Goal: Transaction & Acquisition: Purchase product/service

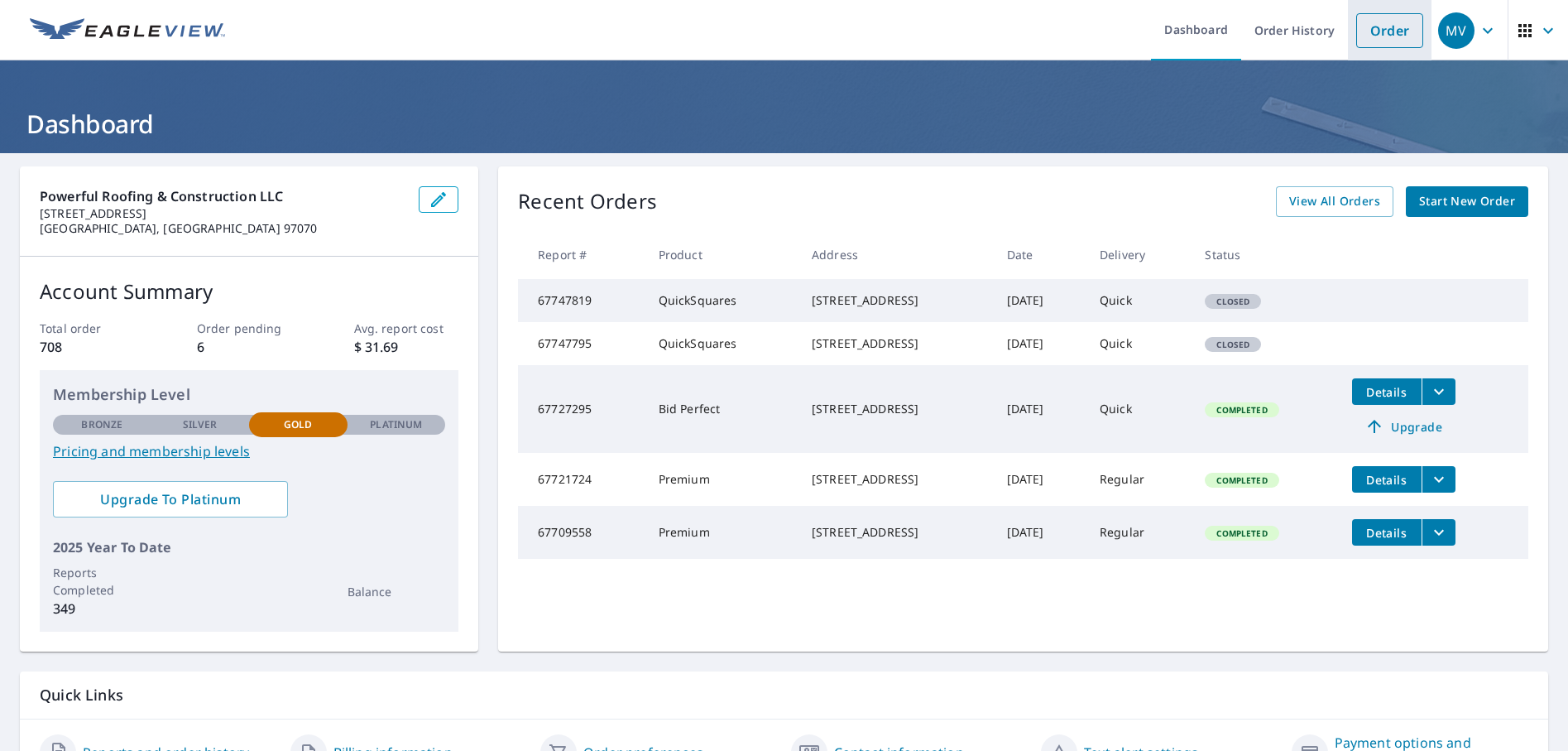
click at [1388, 40] on link "Order" at bounding box center [1389, 30] width 67 height 35
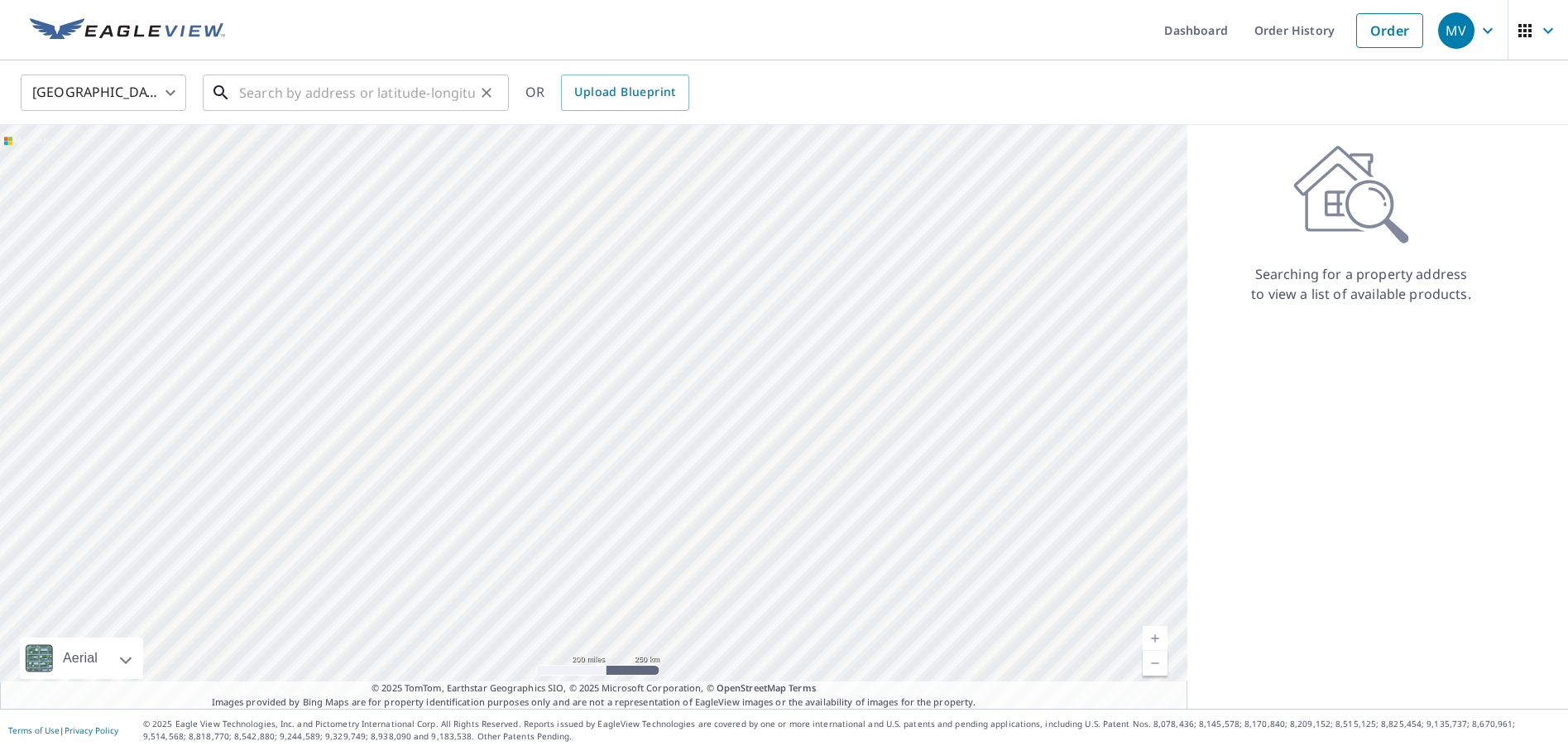
click at [315, 92] on input "text" at bounding box center [357, 92] width 235 height 46
paste input "[STREET_ADDRESS]"
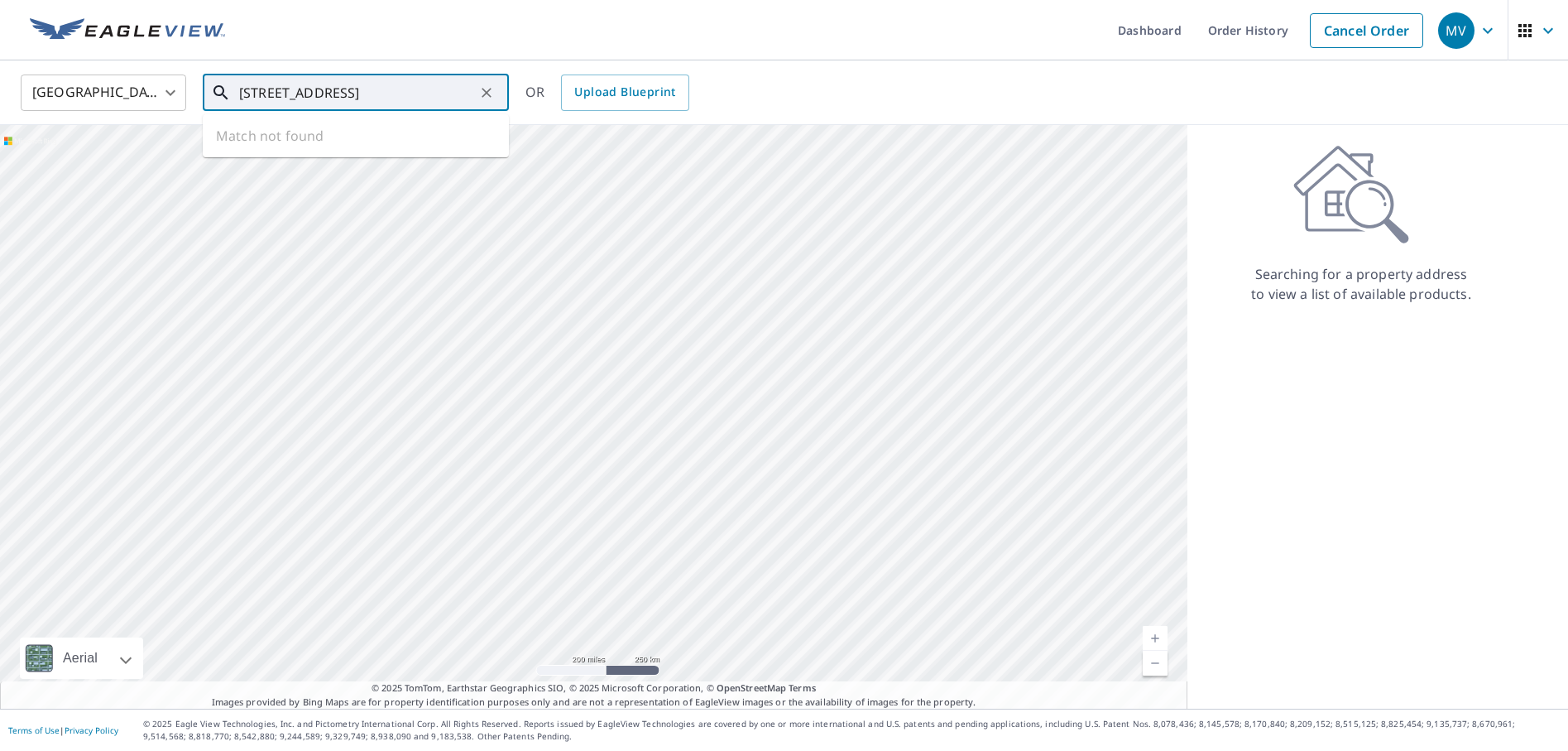
type input "[STREET_ADDRESS]"
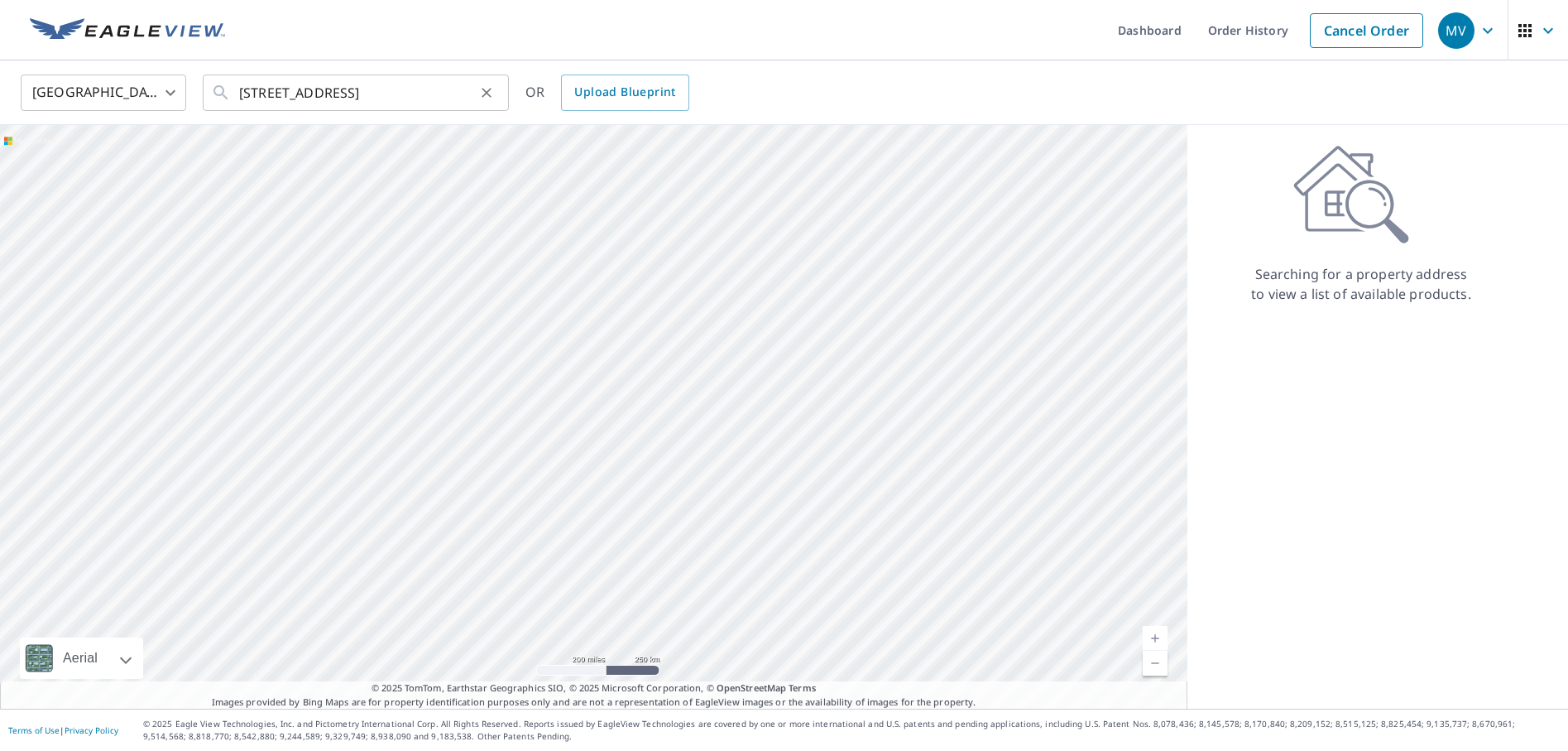
scroll to position [0, 0]
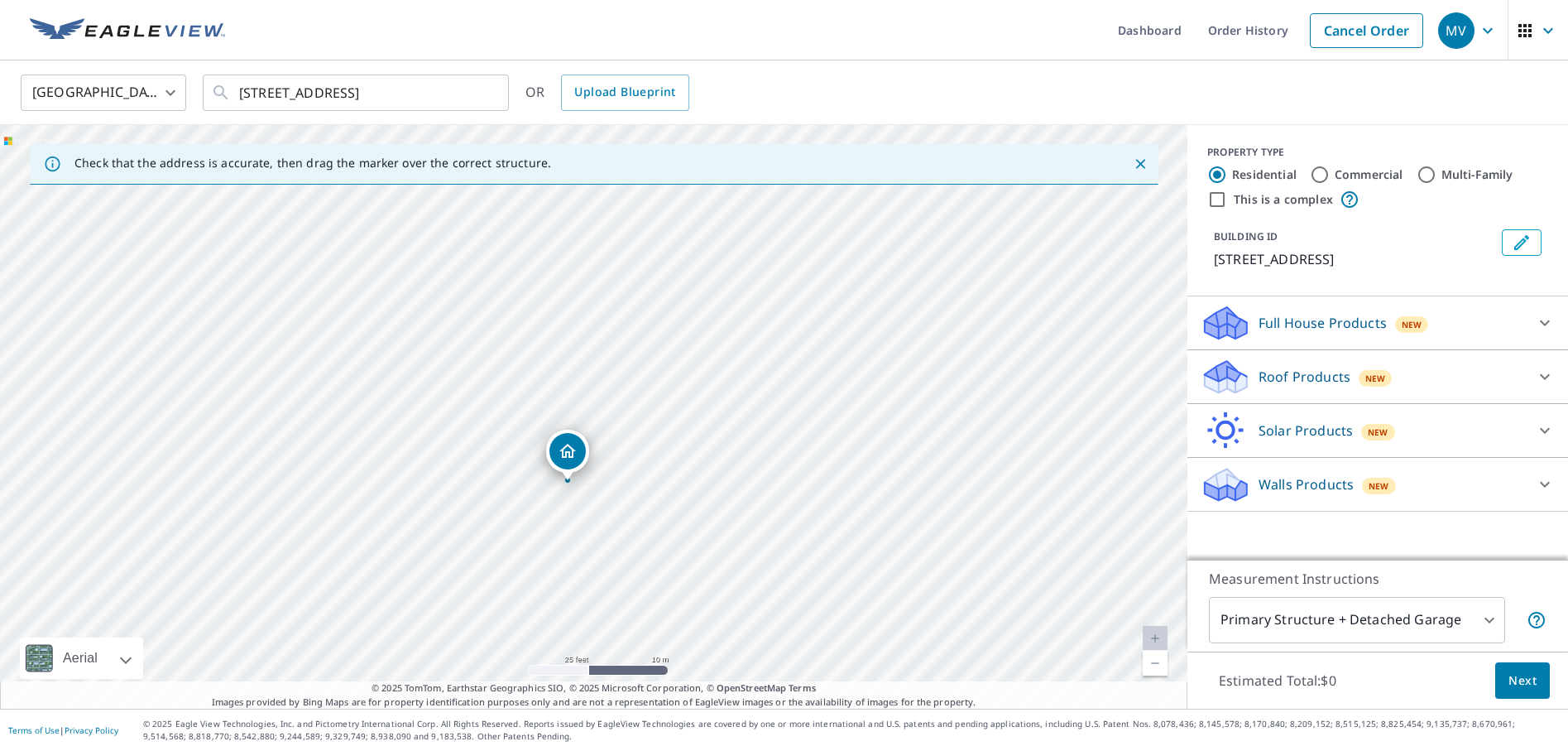
drag, startPoint x: 619, startPoint y: 531, endPoint x: 624, endPoint y: 357, distance: 174.1
click at [624, 357] on div "[STREET_ADDRESS]" at bounding box center [593, 416] width 1188 height 583
click at [1448, 332] on div "Full House Products New" at bounding box center [1363, 322] width 324 height 39
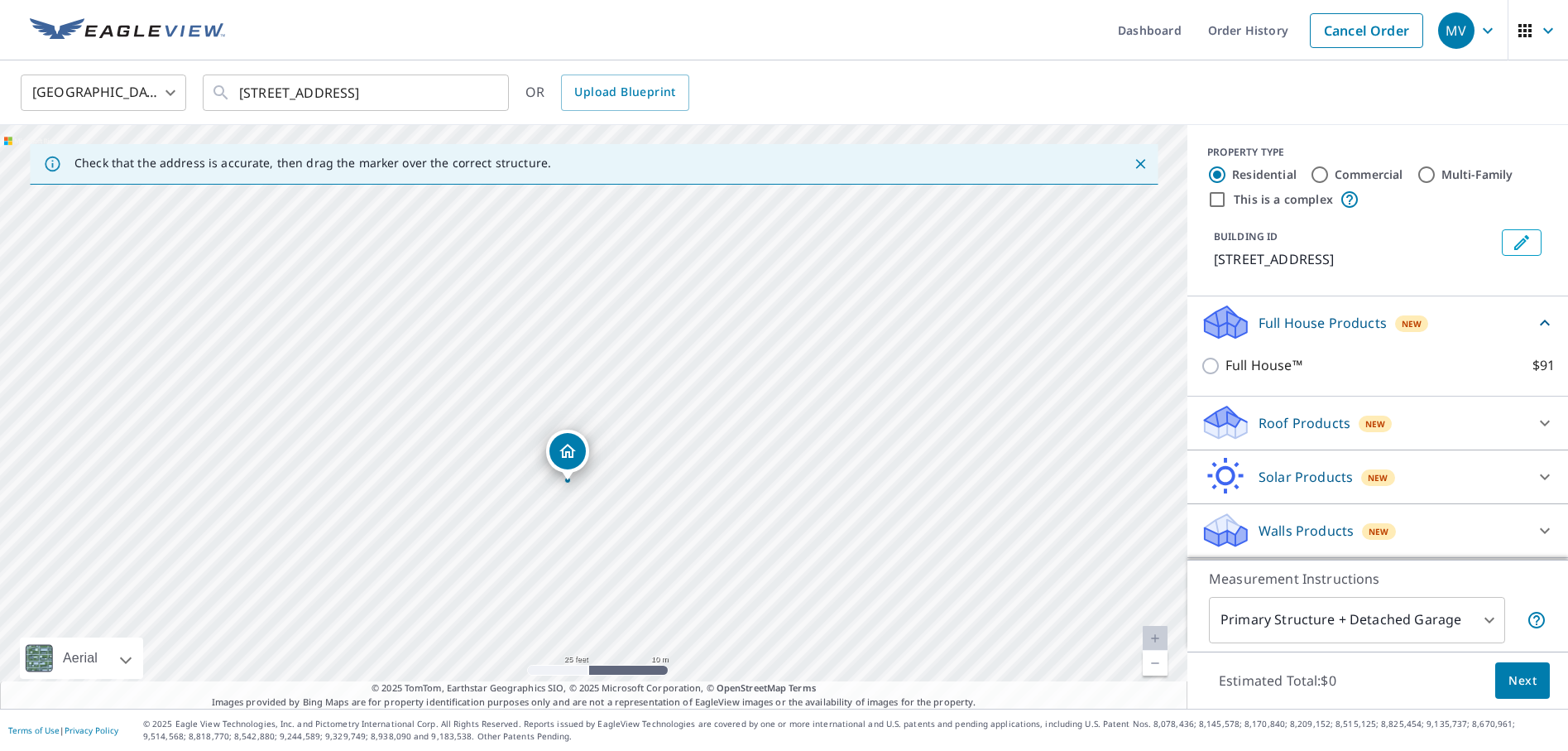
click at [1444, 324] on div "Full House Products New" at bounding box center [1367, 322] width 334 height 39
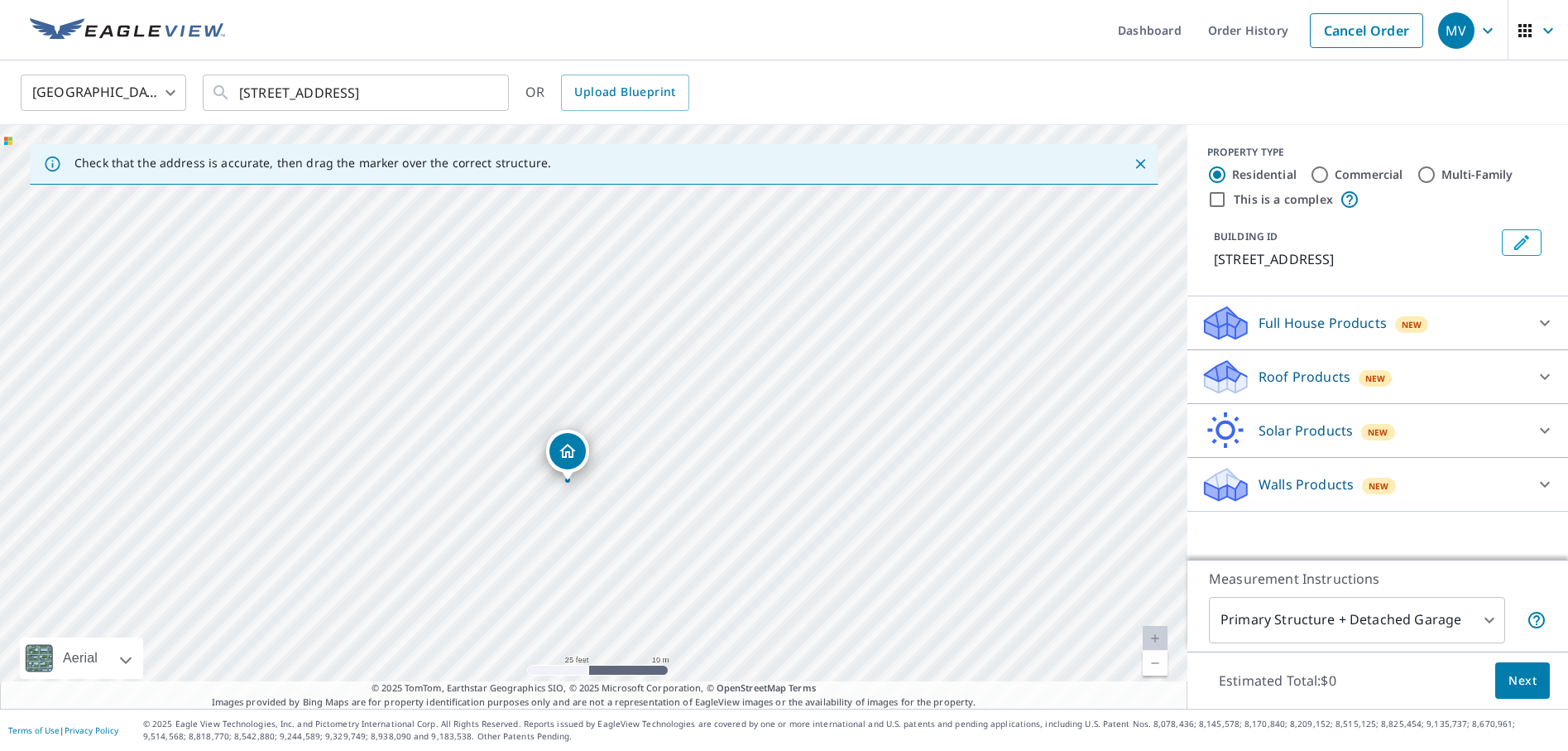
click at [1440, 384] on div "Roof Products New" at bounding box center [1363, 376] width 324 height 39
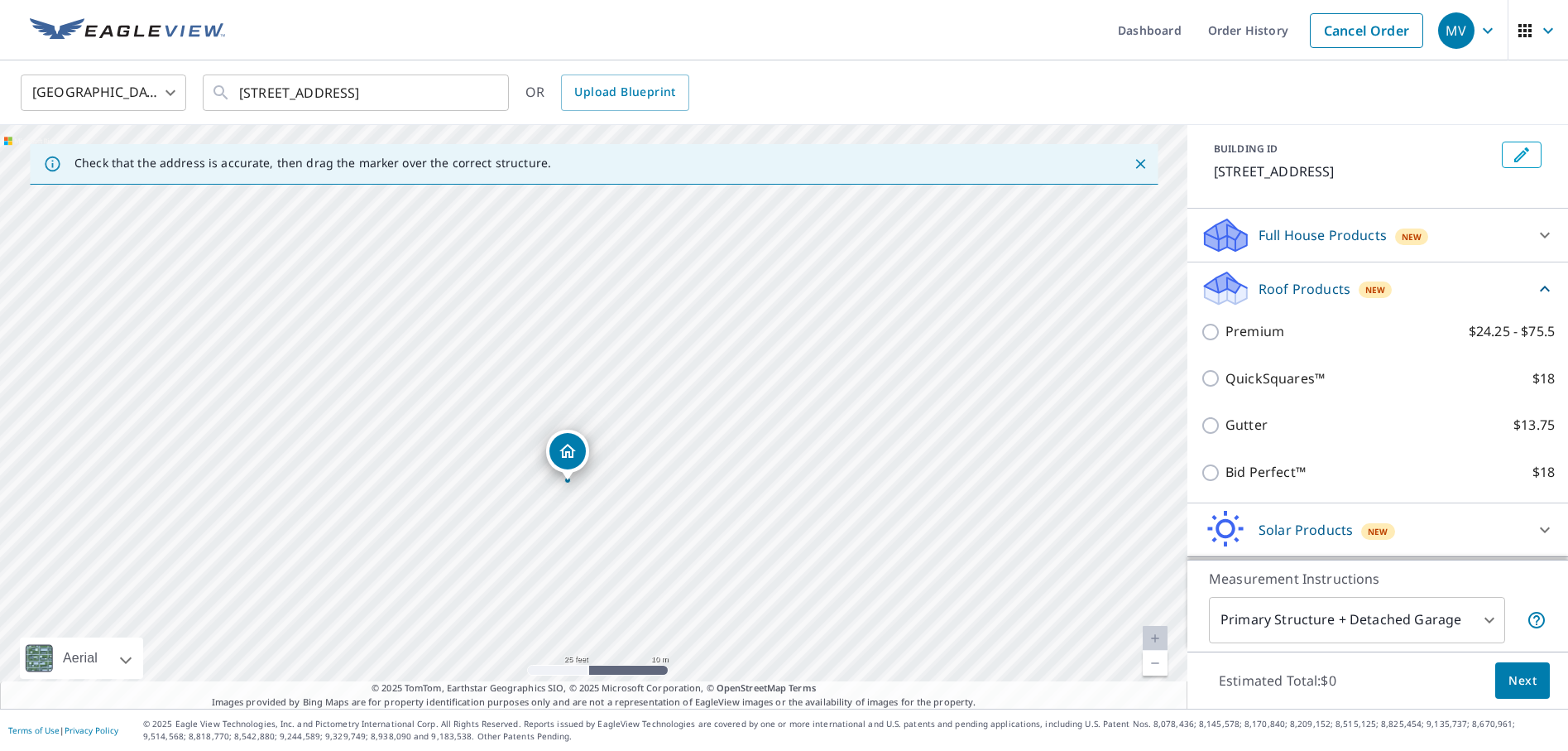
click at [1225, 389] on div "QuickSquares™ $18" at bounding box center [1378, 379] width 354 height 47
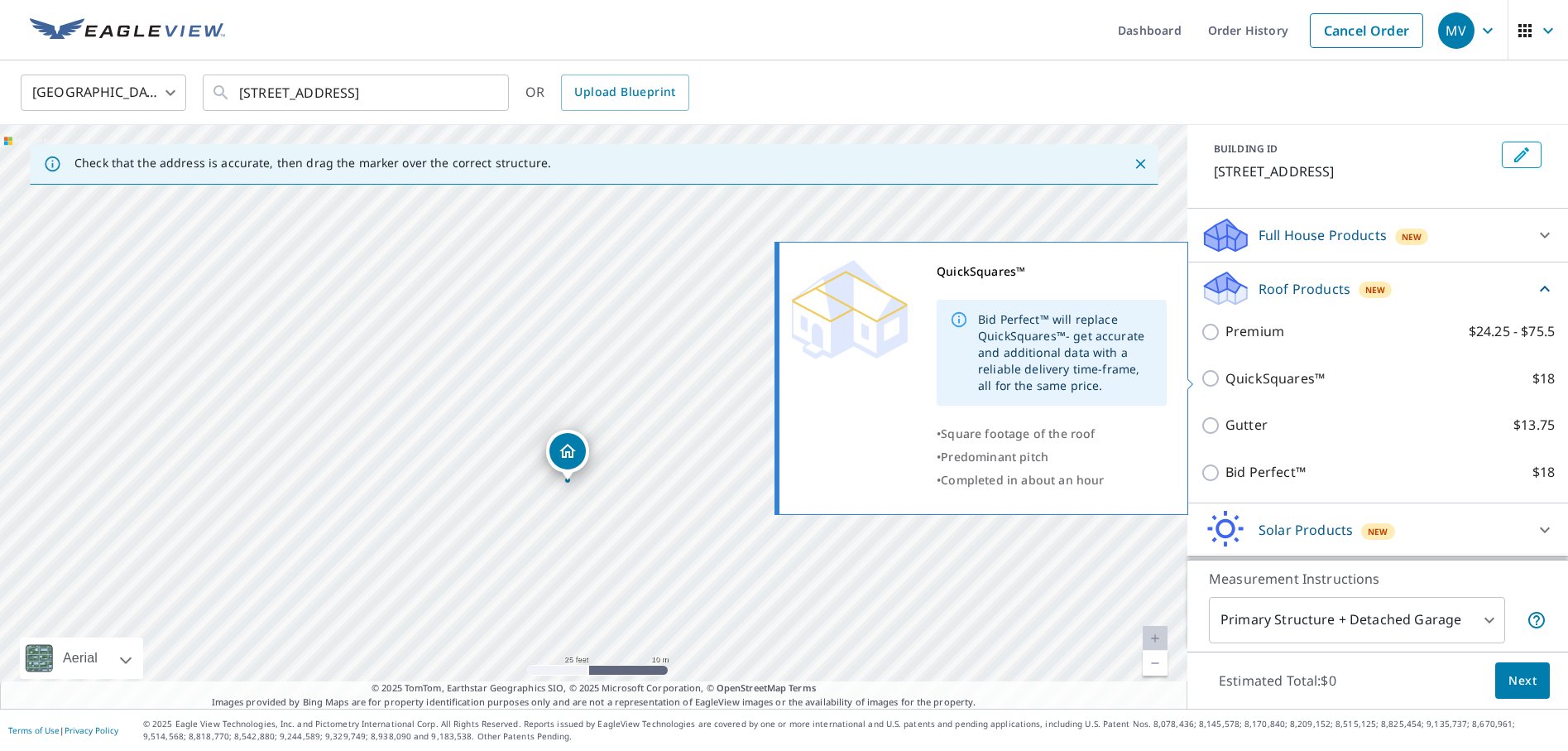
click at [1207, 379] on input "QuickSquares™ $18" at bounding box center [1213, 378] width 24 height 20
checkbox input "true"
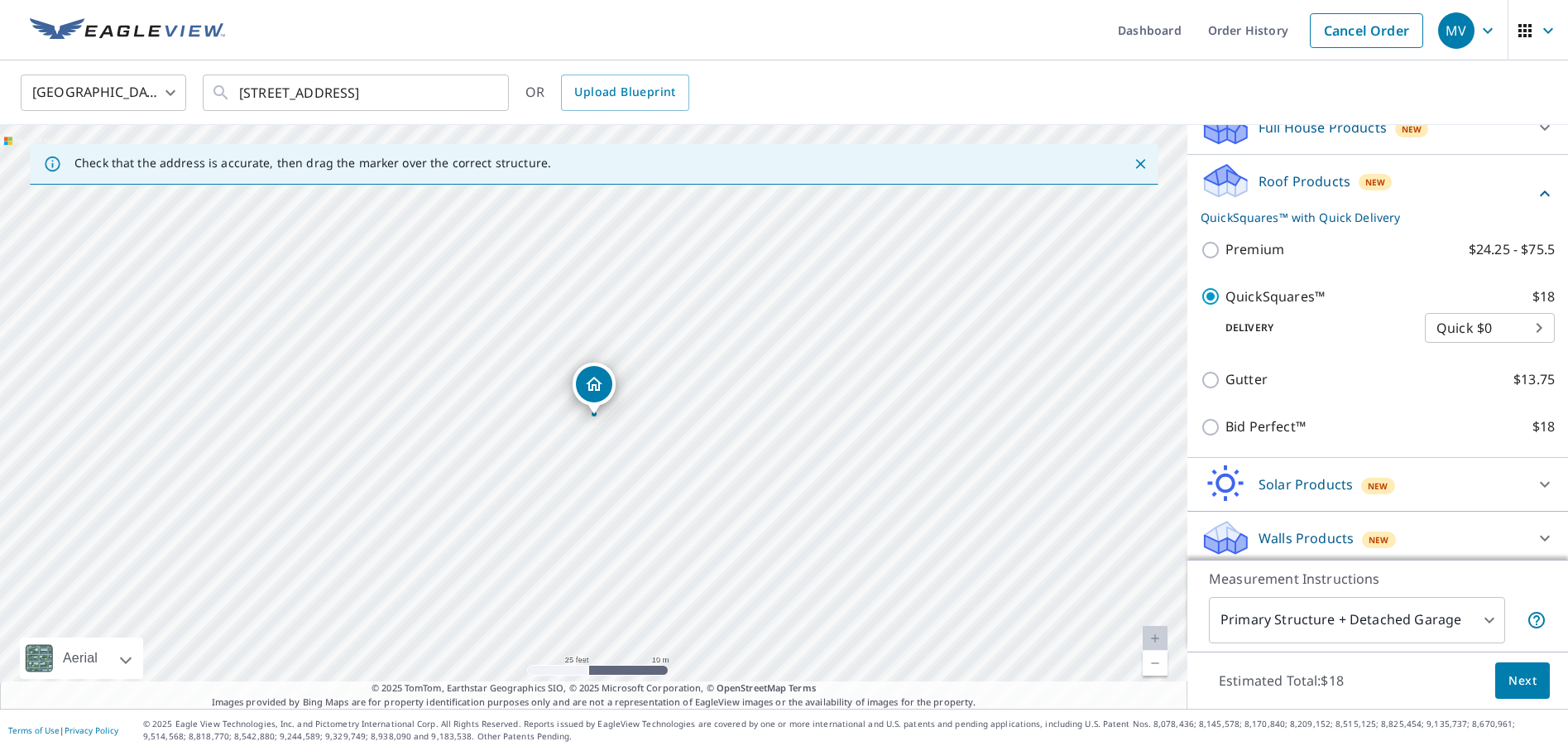
scroll to position [201, 0]
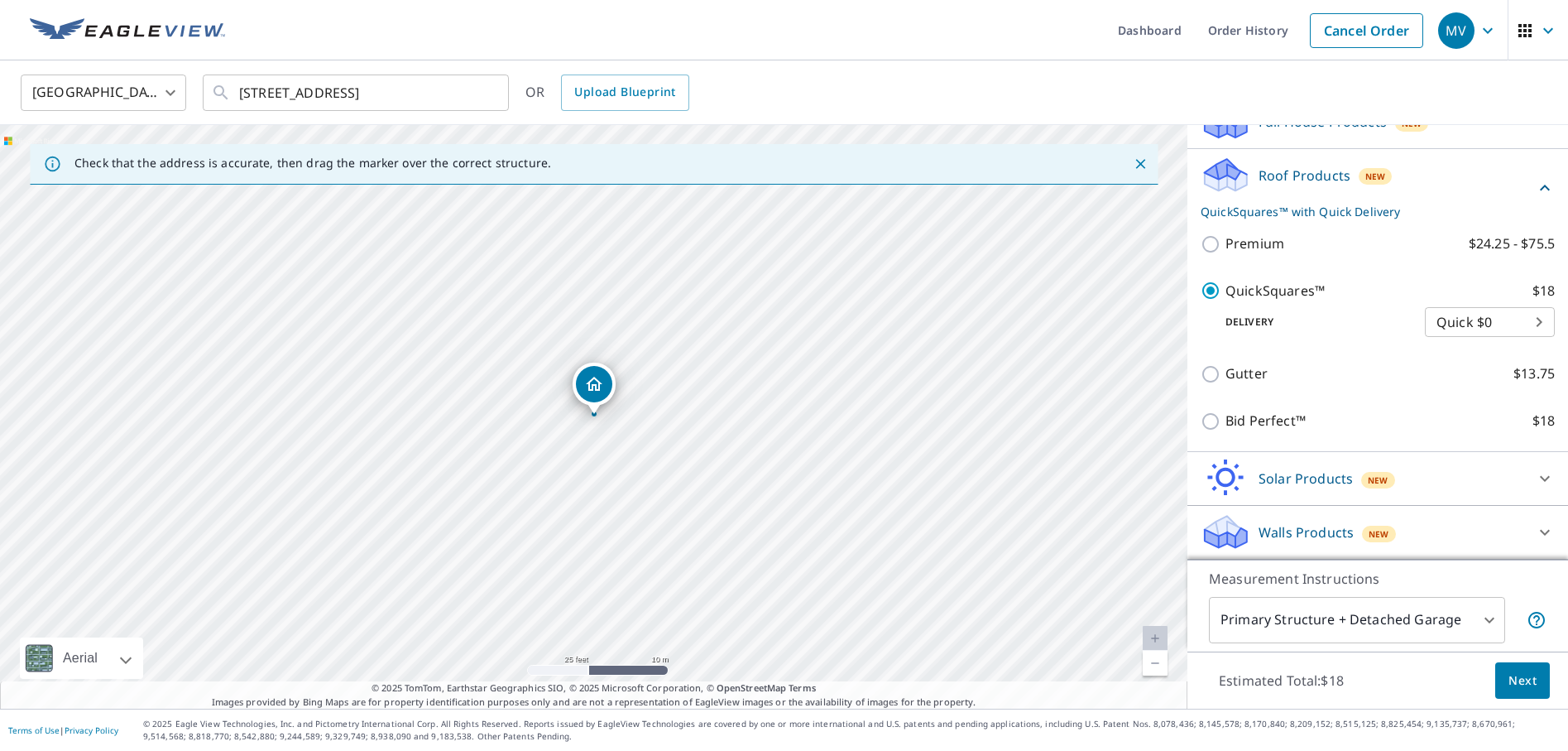
click at [1548, 678] on button "Next" at bounding box center [1522, 681] width 55 height 38
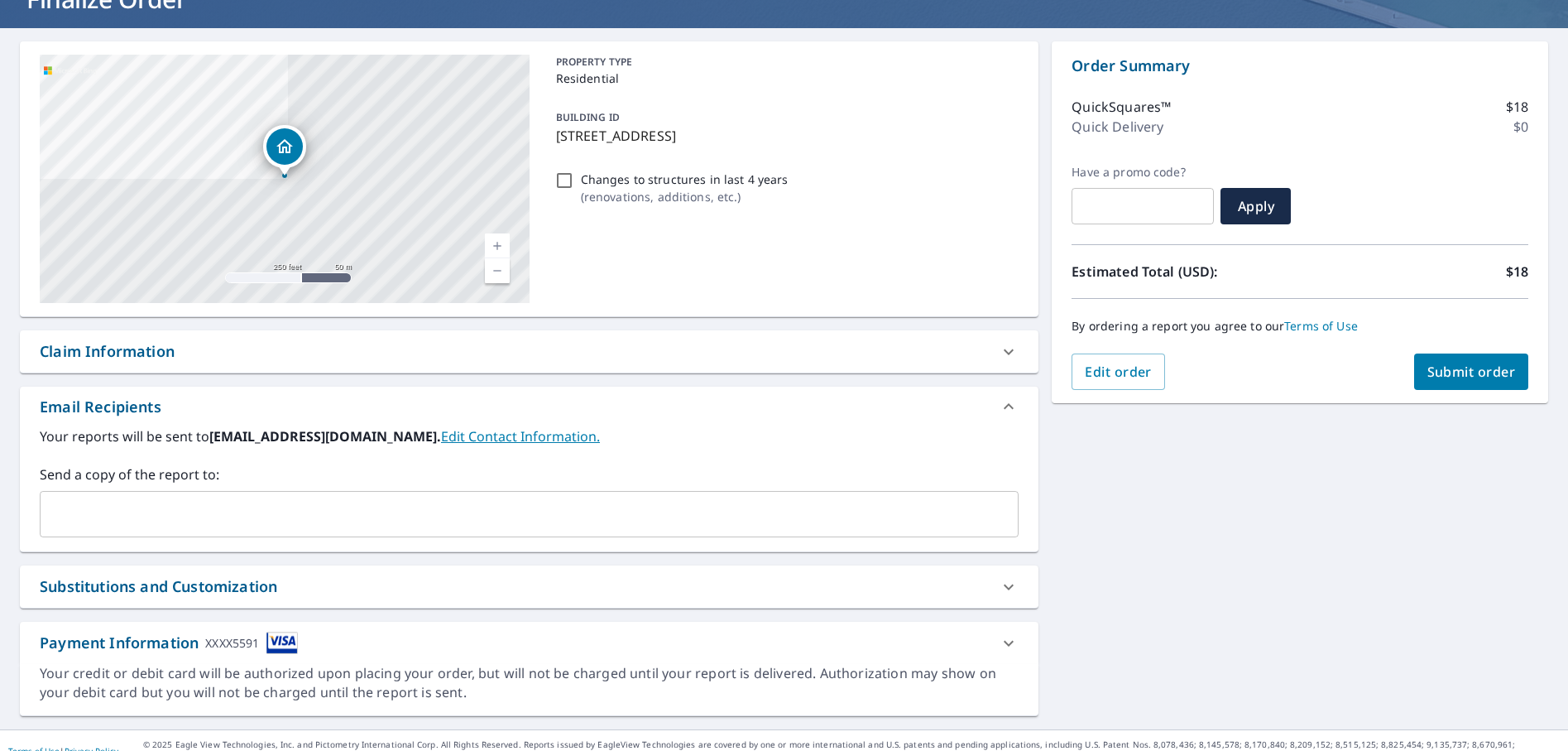
scroll to position [146, 0]
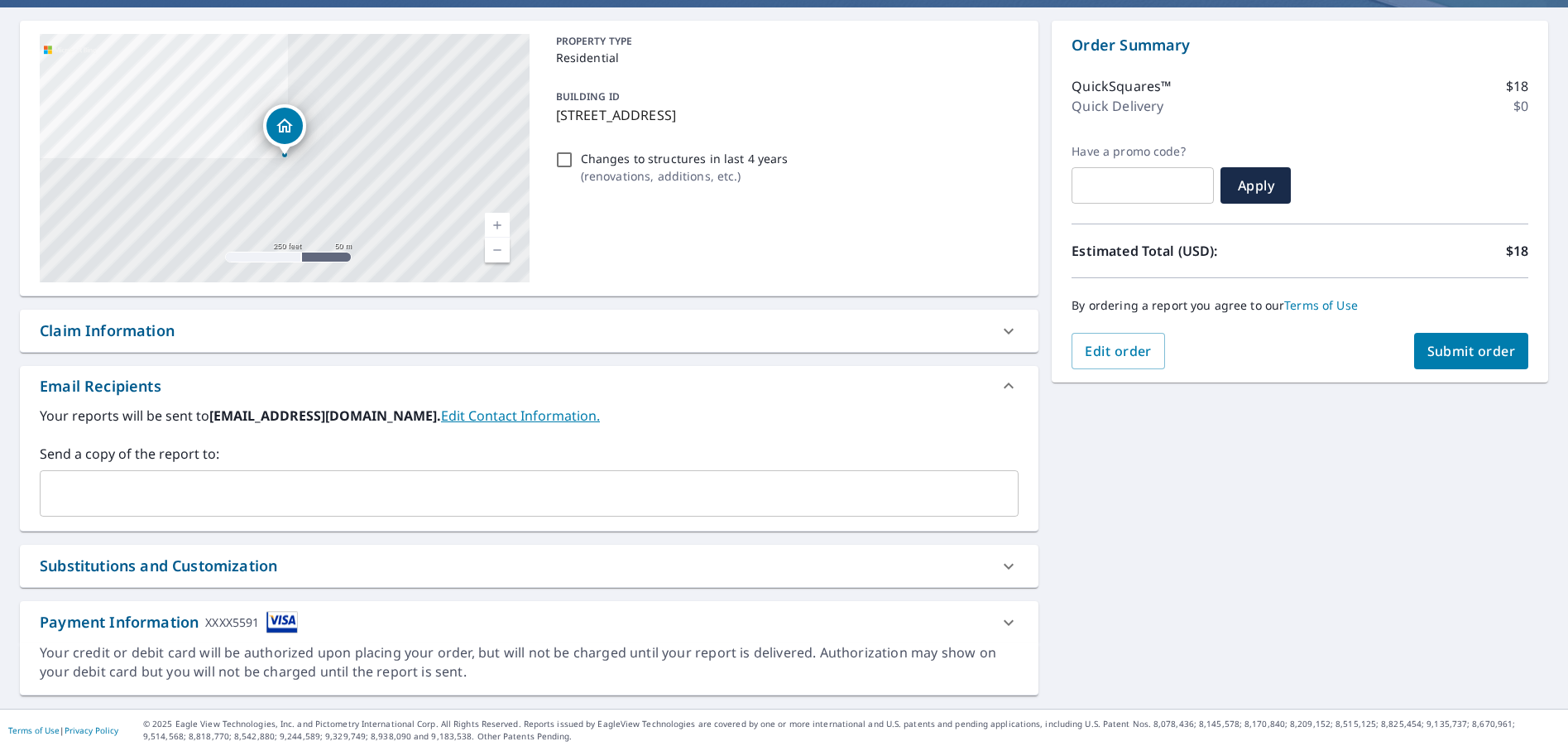
click at [1010, 624] on icon at bounding box center [1009, 622] width 10 height 6
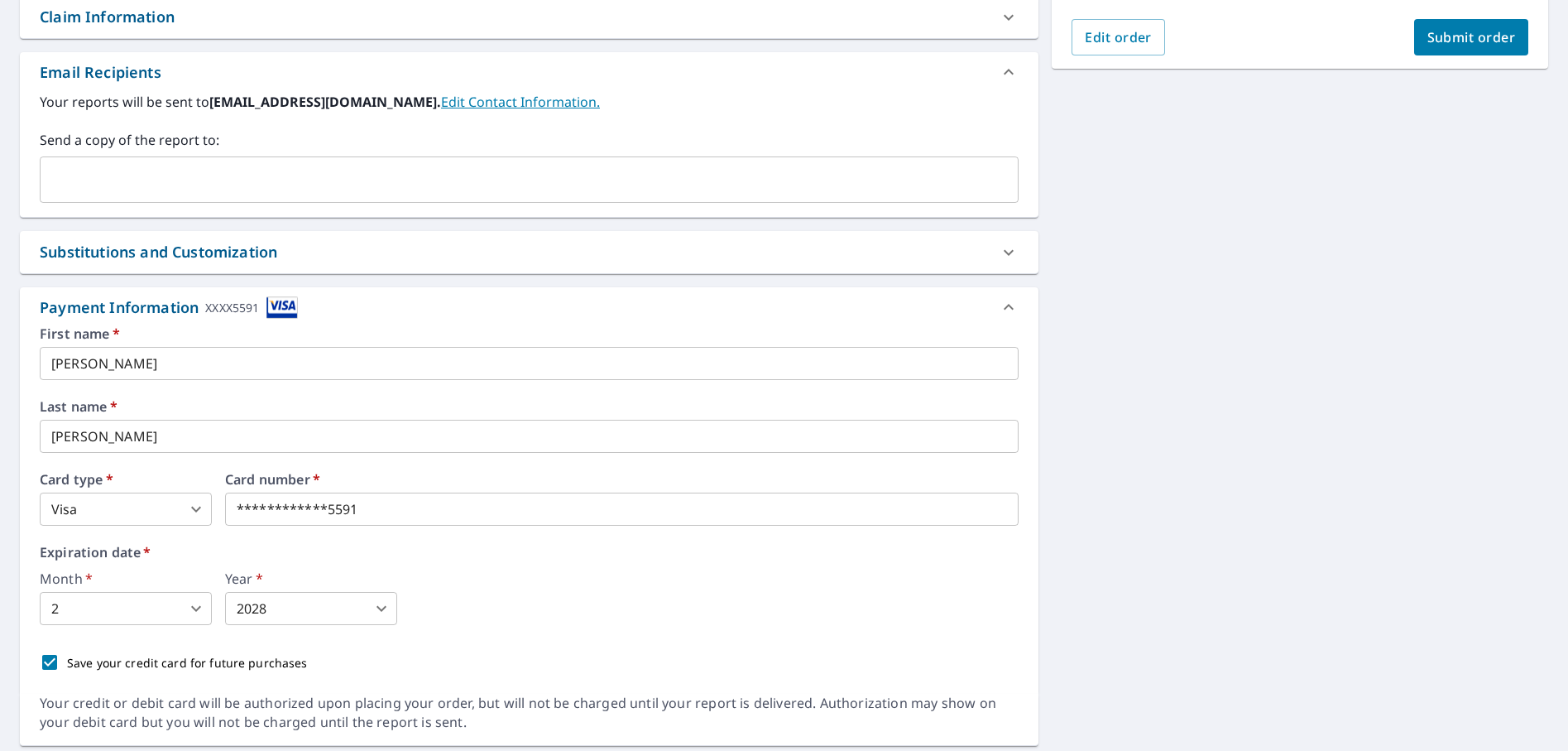
scroll to position [474, 0]
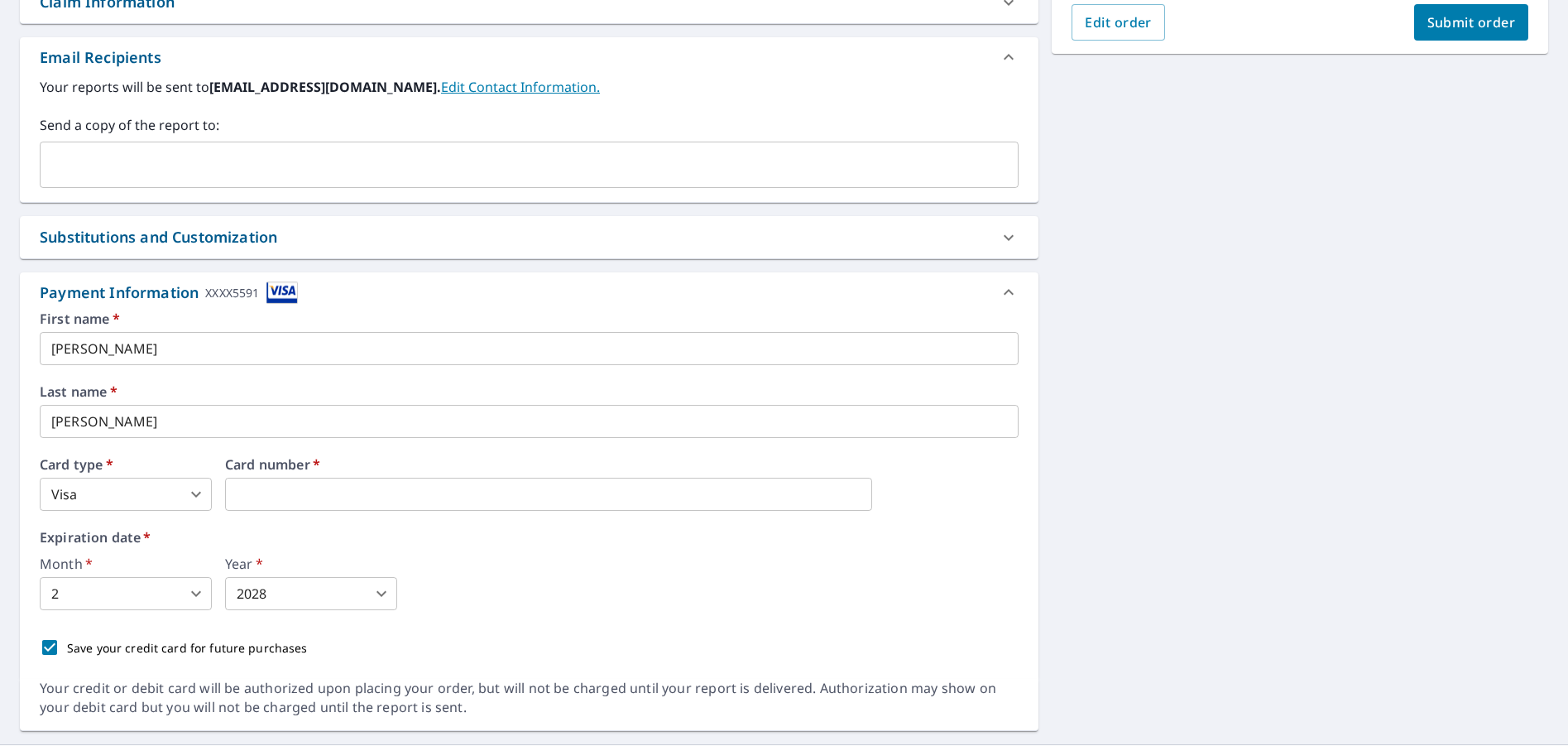
drag, startPoint x: 400, startPoint y: 491, endPoint x: 137, endPoint y: 491, distance: 263.0
click at [162, 587] on body "MV MV Dashboard Order History Cancel Order MV Dashboard / Finalize Order Finali…" at bounding box center [784, 375] width 1568 height 751
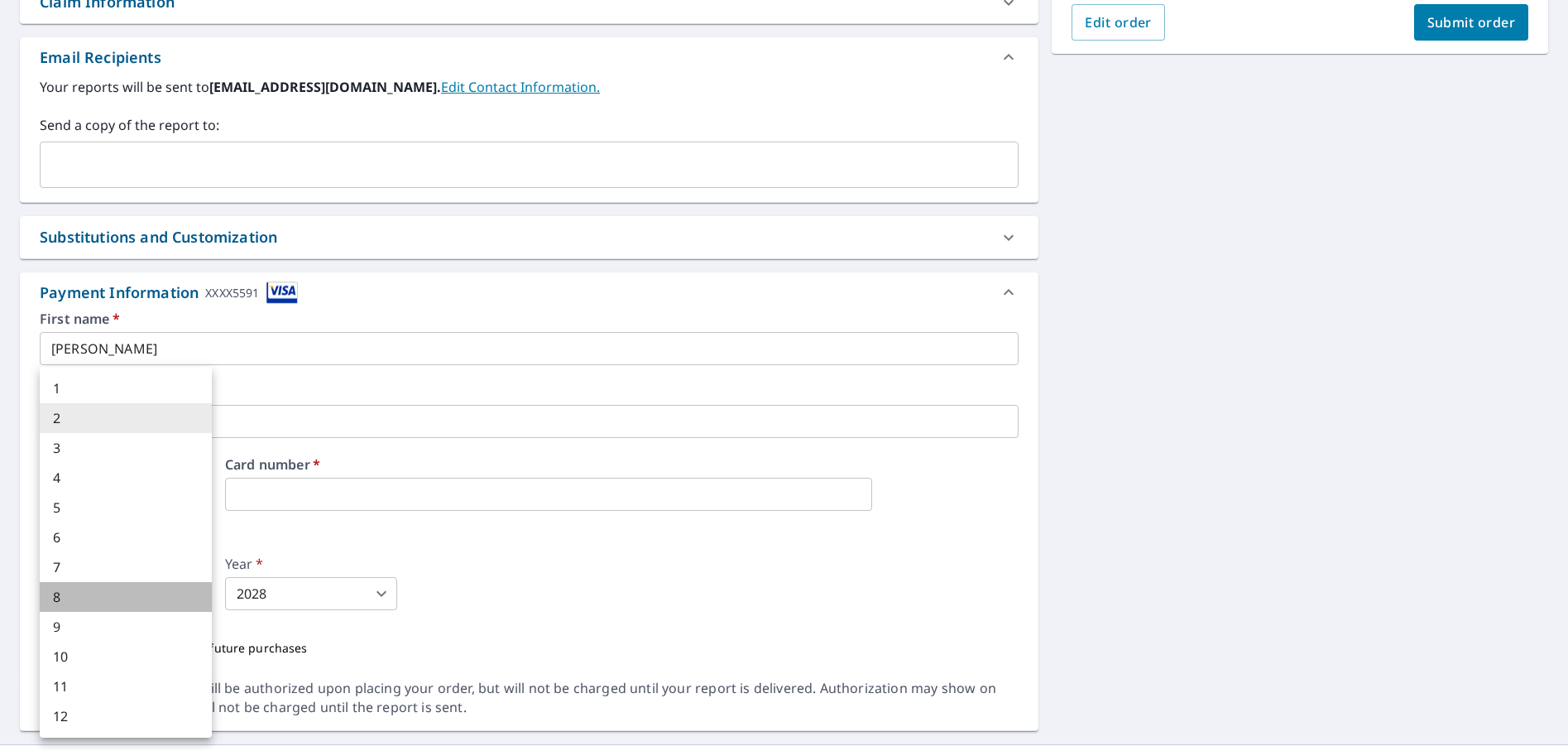
click at [163, 594] on li "8" at bounding box center [125, 597] width 172 height 30
checkbox input "true"
type input "8"
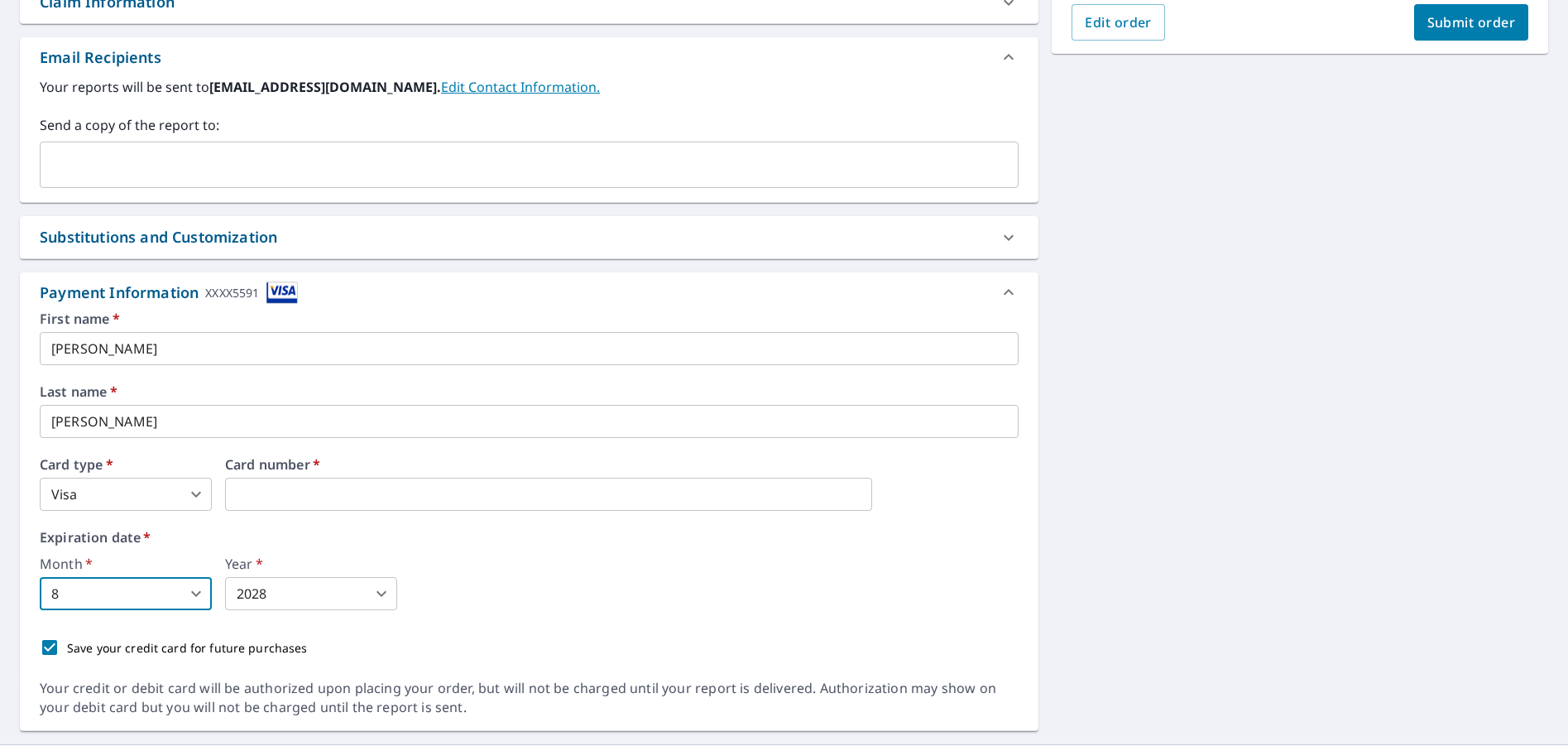
click at [159, 603] on body "MV MV Dashboard Order History Cancel Order MV Dashboard / Finalize Order Finali…" at bounding box center [784, 375] width 1568 height 751
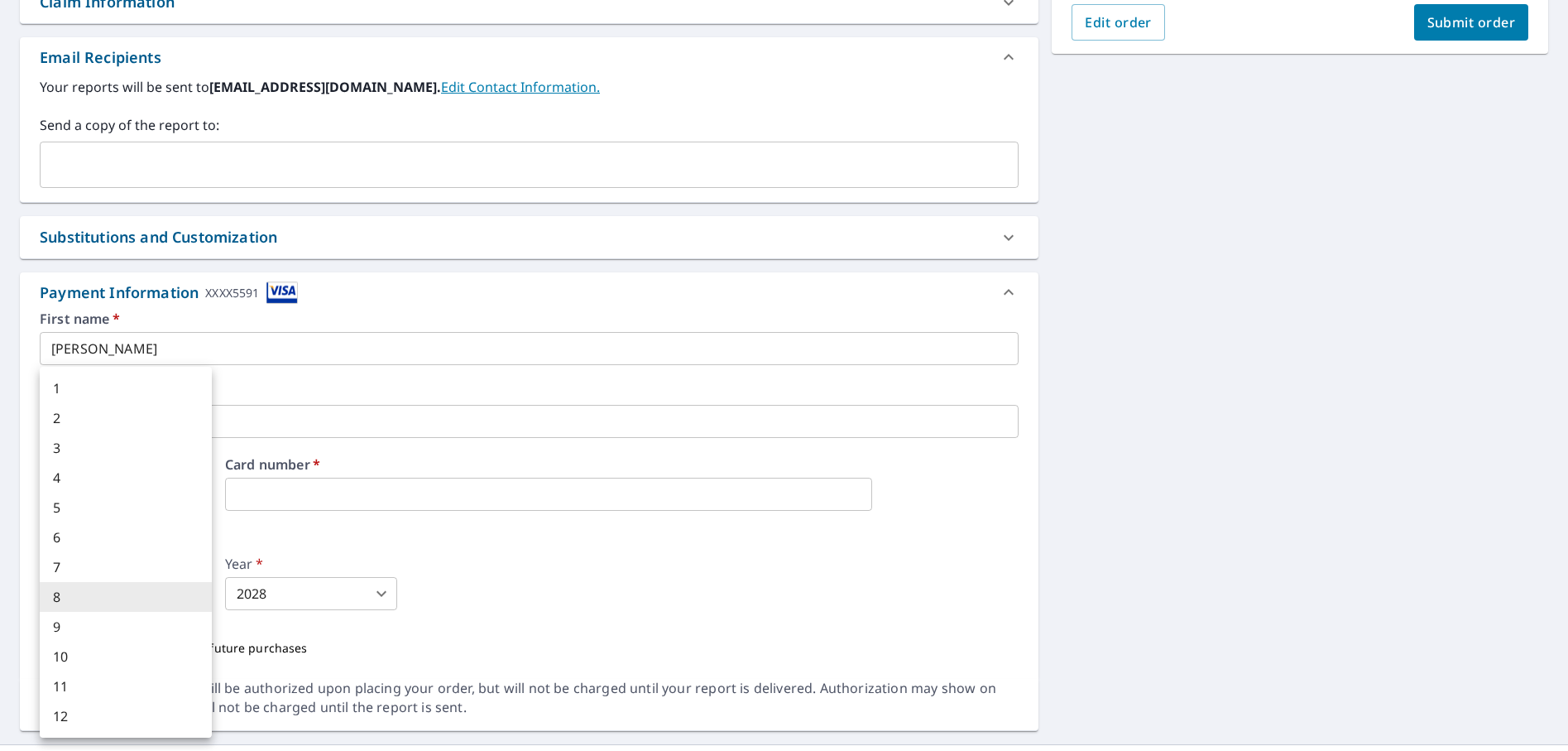
click at [135, 678] on li "11" at bounding box center [125, 686] width 172 height 30
checkbox input "true"
type input "11"
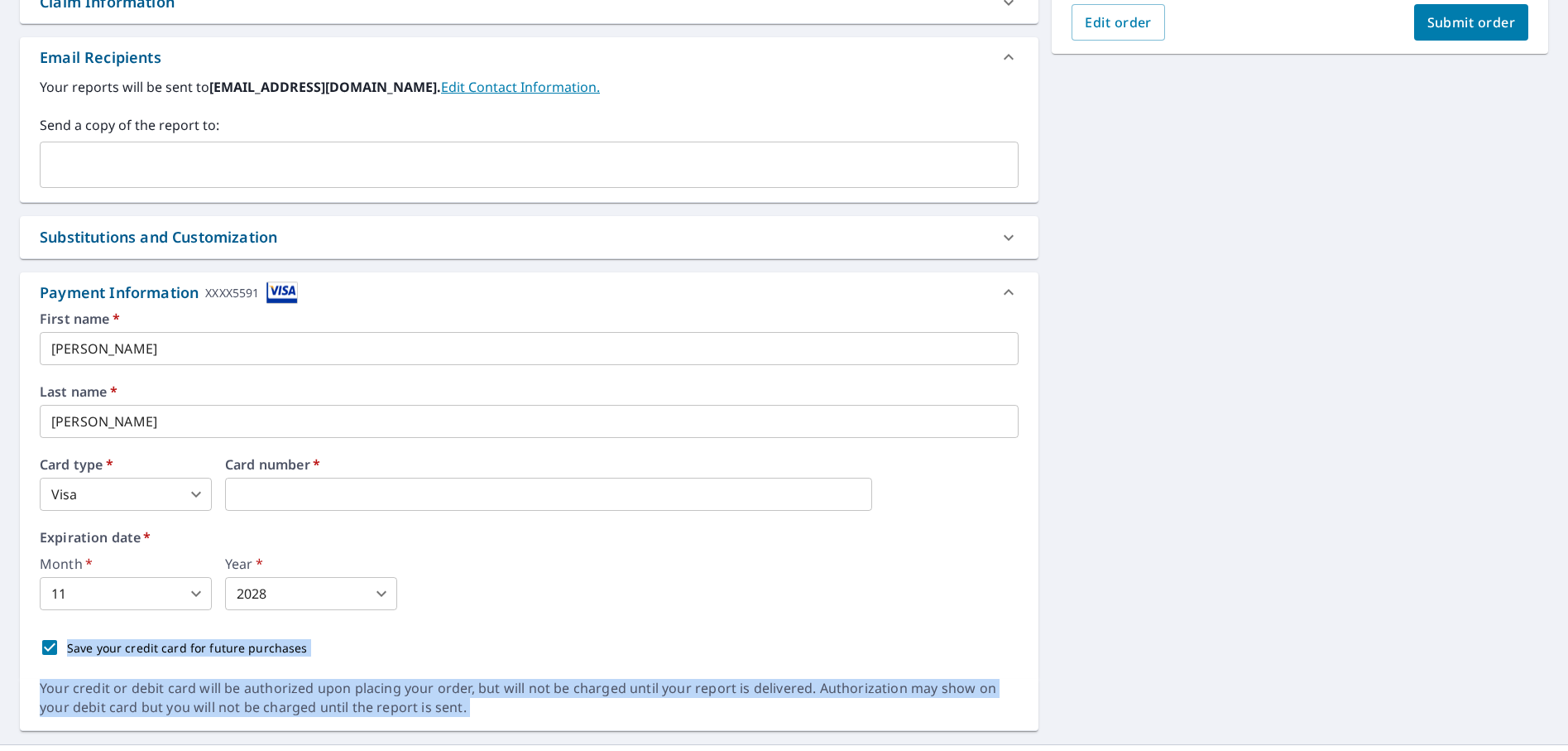
click at [317, 596] on body "MV MV Dashboard Order History Cancel Order MV Dashboard / Finalize Order Finali…" at bounding box center [784, 375] width 1568 height 751
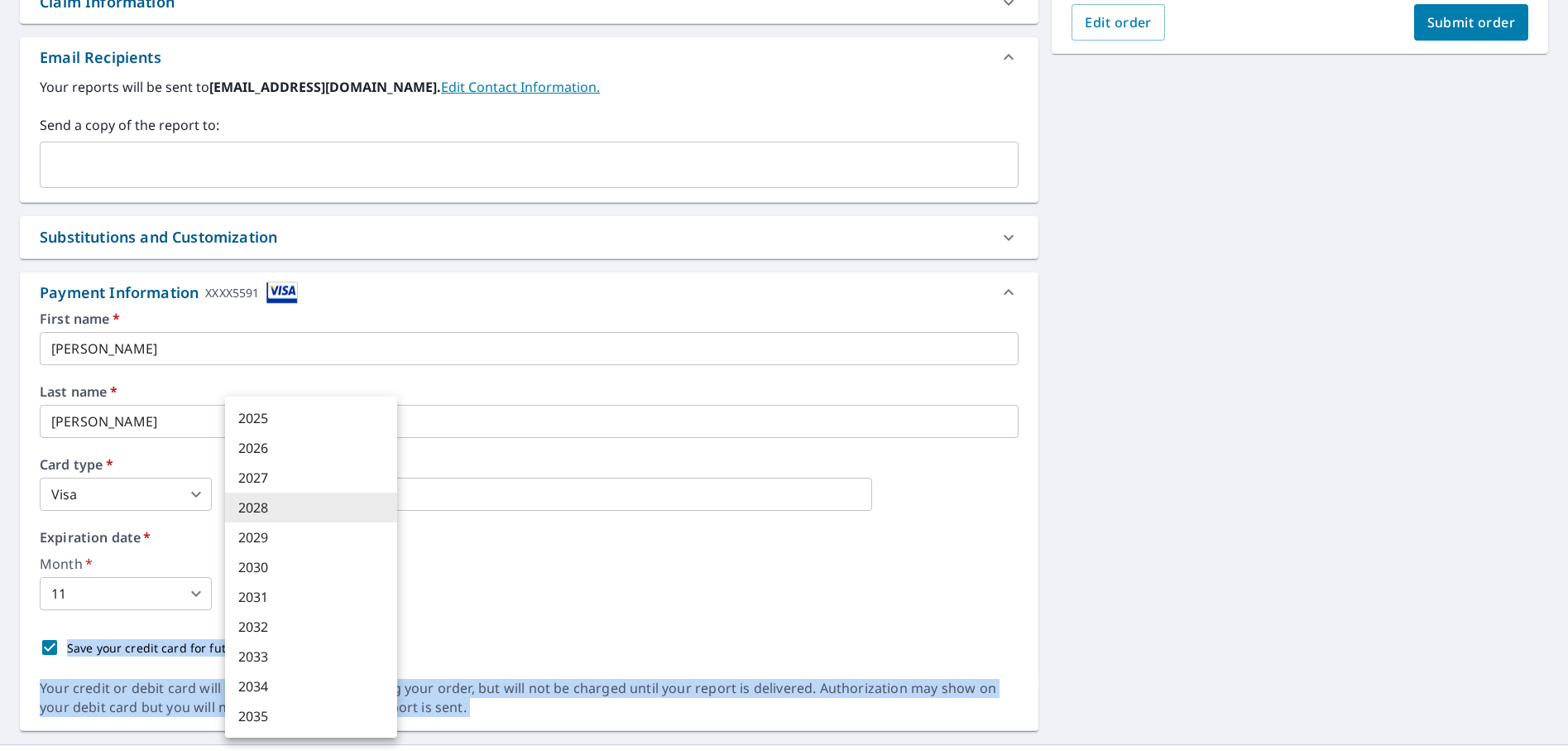
click at [306, 474] on li "2027" at bounding box center [311, 478] width 172 height 30
checkbox input "true"
type input "2027"
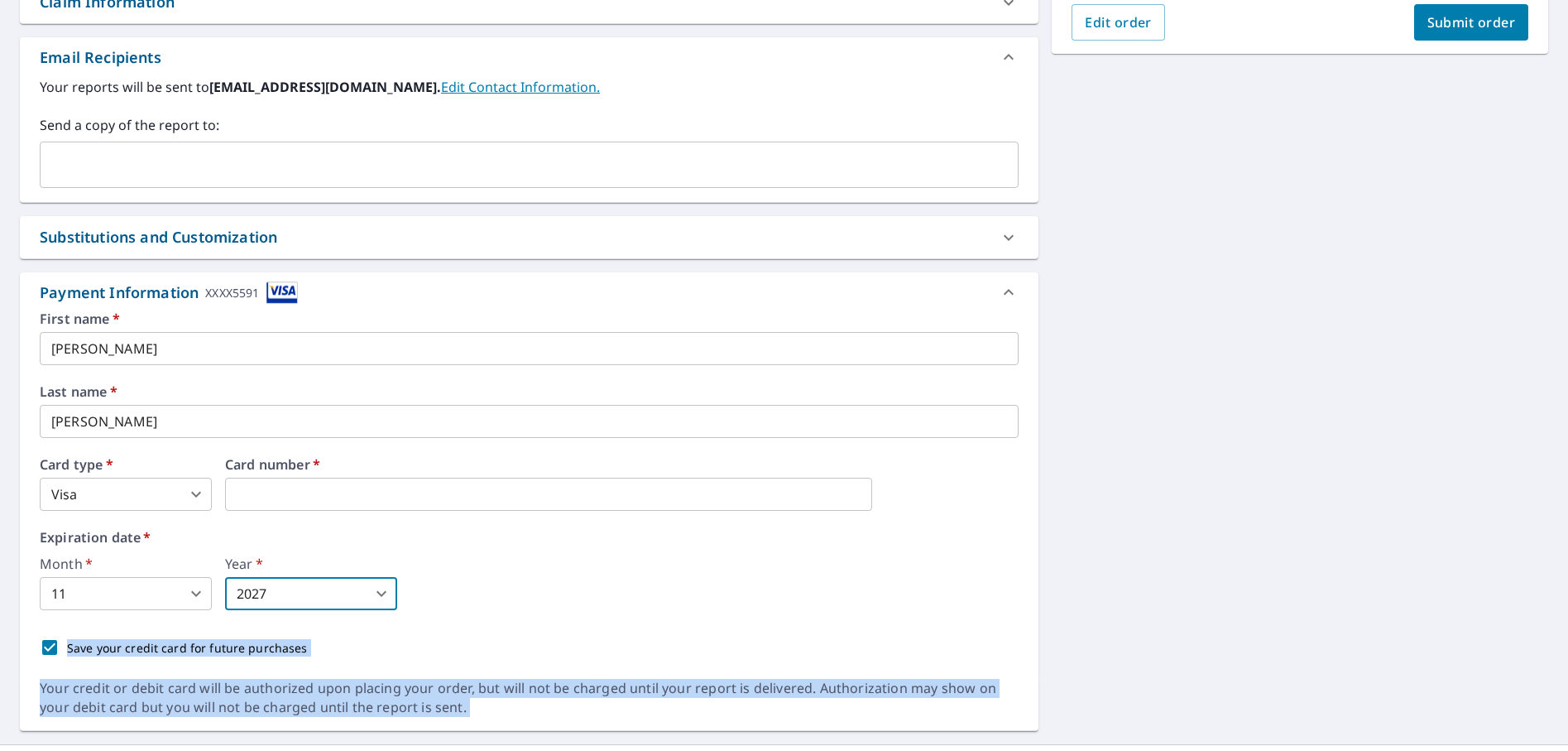
click at [512, 602] on div "Month   * 11 11 ​ Year   * 2027 2027 ​" at bounding box center [528, 583] width 978 height 53
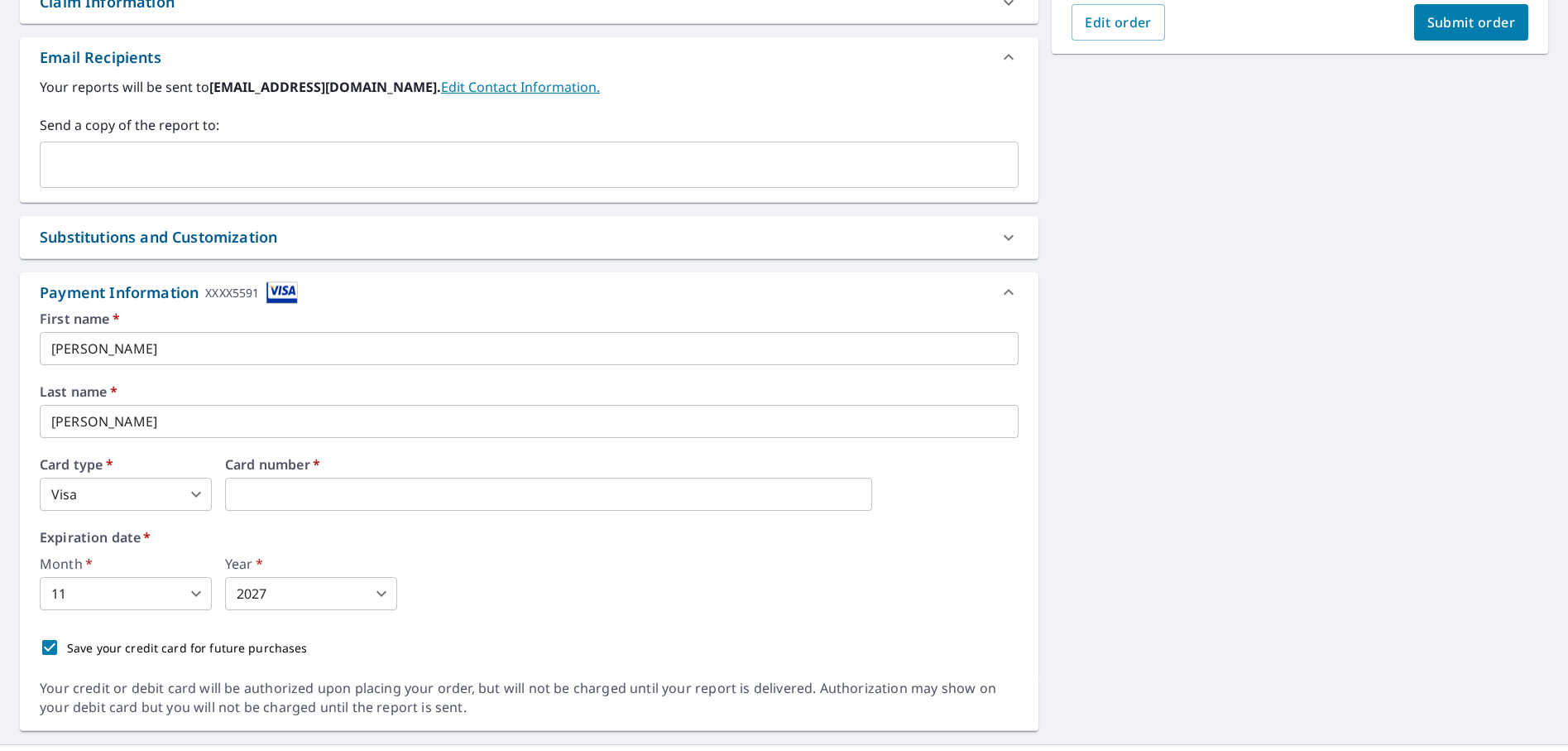
click at [47, 652] on input "Save your credit card for future purchases" at bounding box center [49, 647] width 35 height 35
checkbox input "false"
checkbox input "true"
click at [47, 652] on input "Save your credit card for future purchases" at bounding box center [49, 647] width 35 height 35
checkbox input "true"
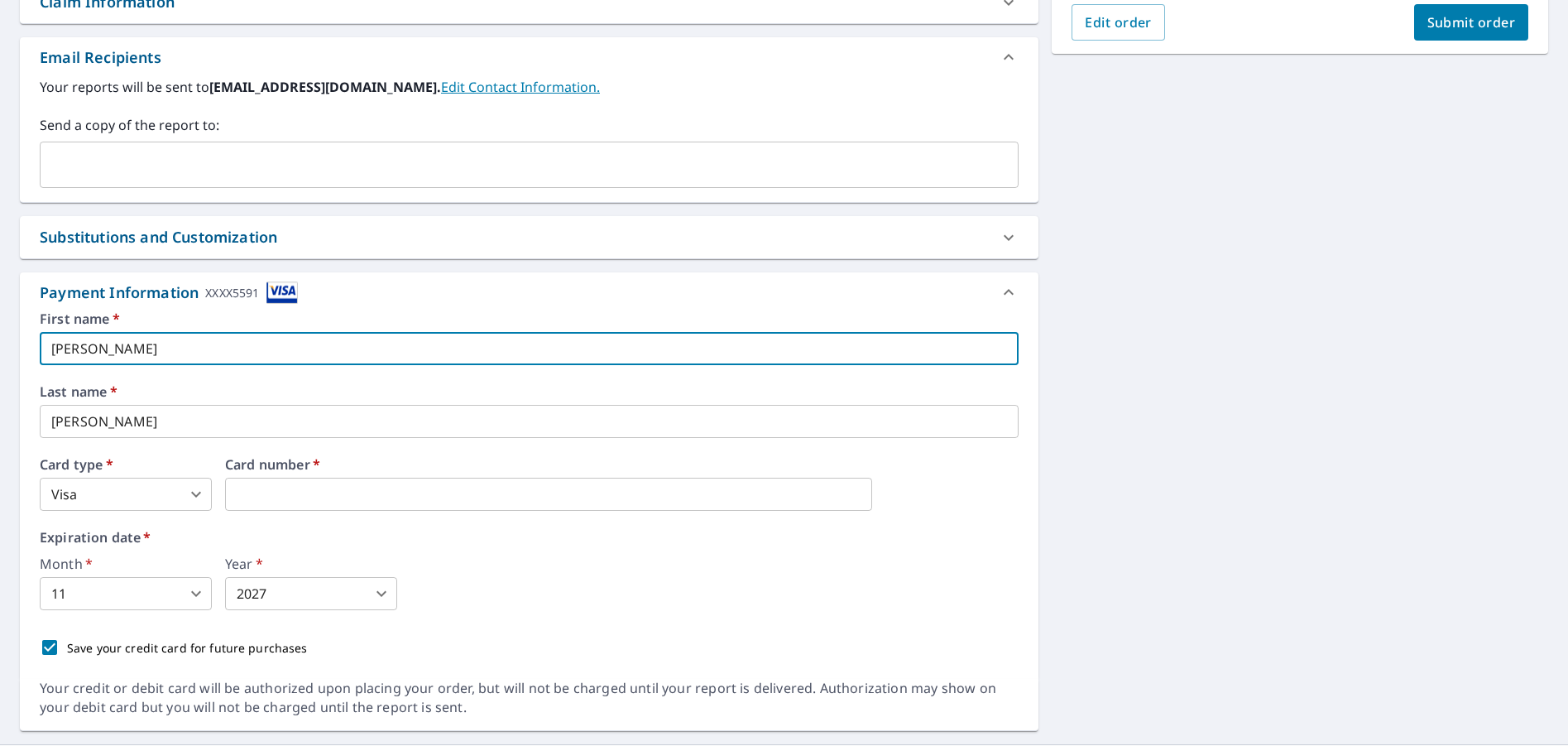
drag, startPoint x: 148, startPoint y: 351, endPoint x: 0, endPoint y: 335, distance: 148.9
click at [0, 335] on div "[STREET_ADDRESS] A standard road map Aerial A detailed look from above Labels L…" at bounding box center [784, 211] width 1568 height 1066
checkbox input "true"
type input "P"
checkbox input "true"
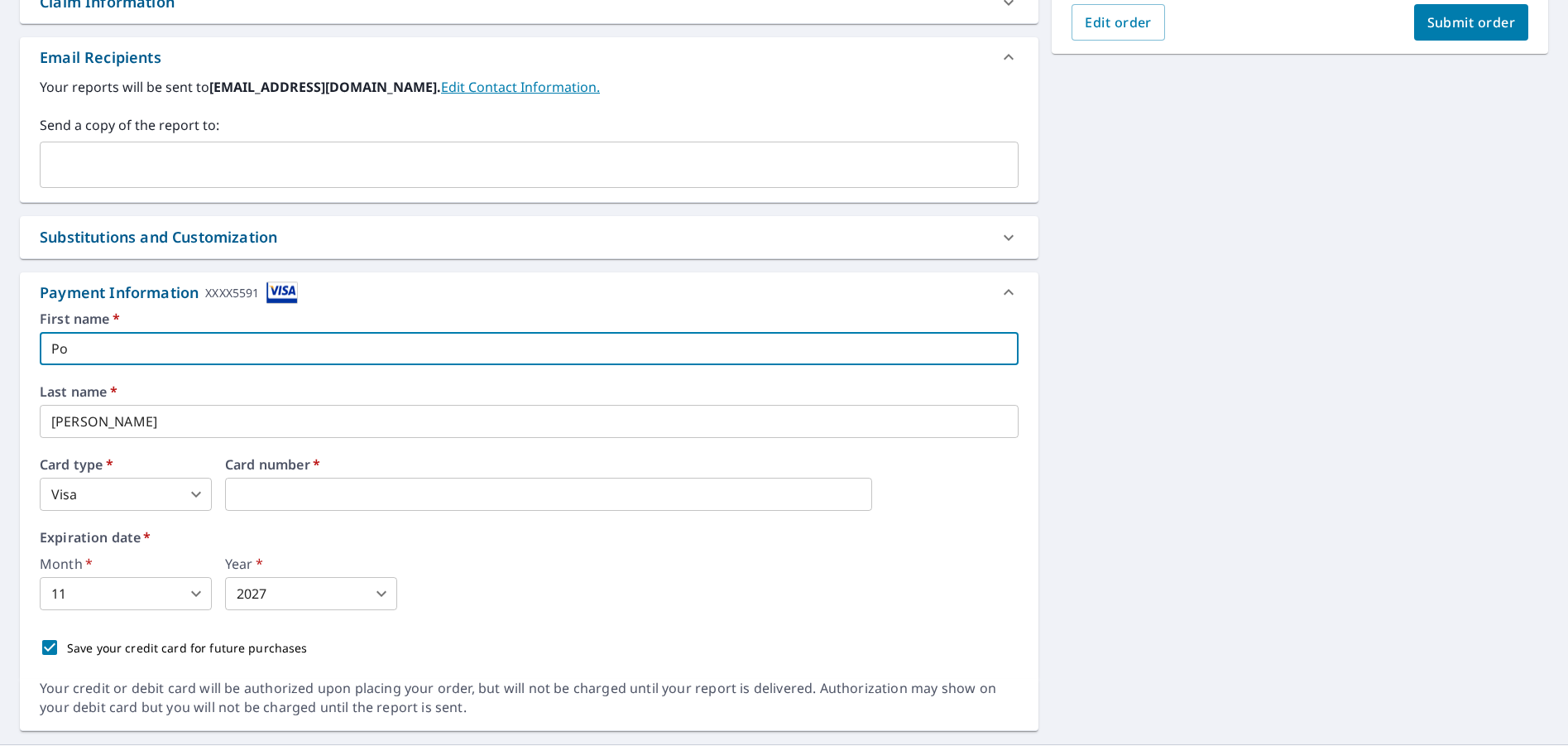
type input "Pow"
checkbox input "true"
type input "[PERSON_NAME]"
checkbox input "true"
type input "Power"
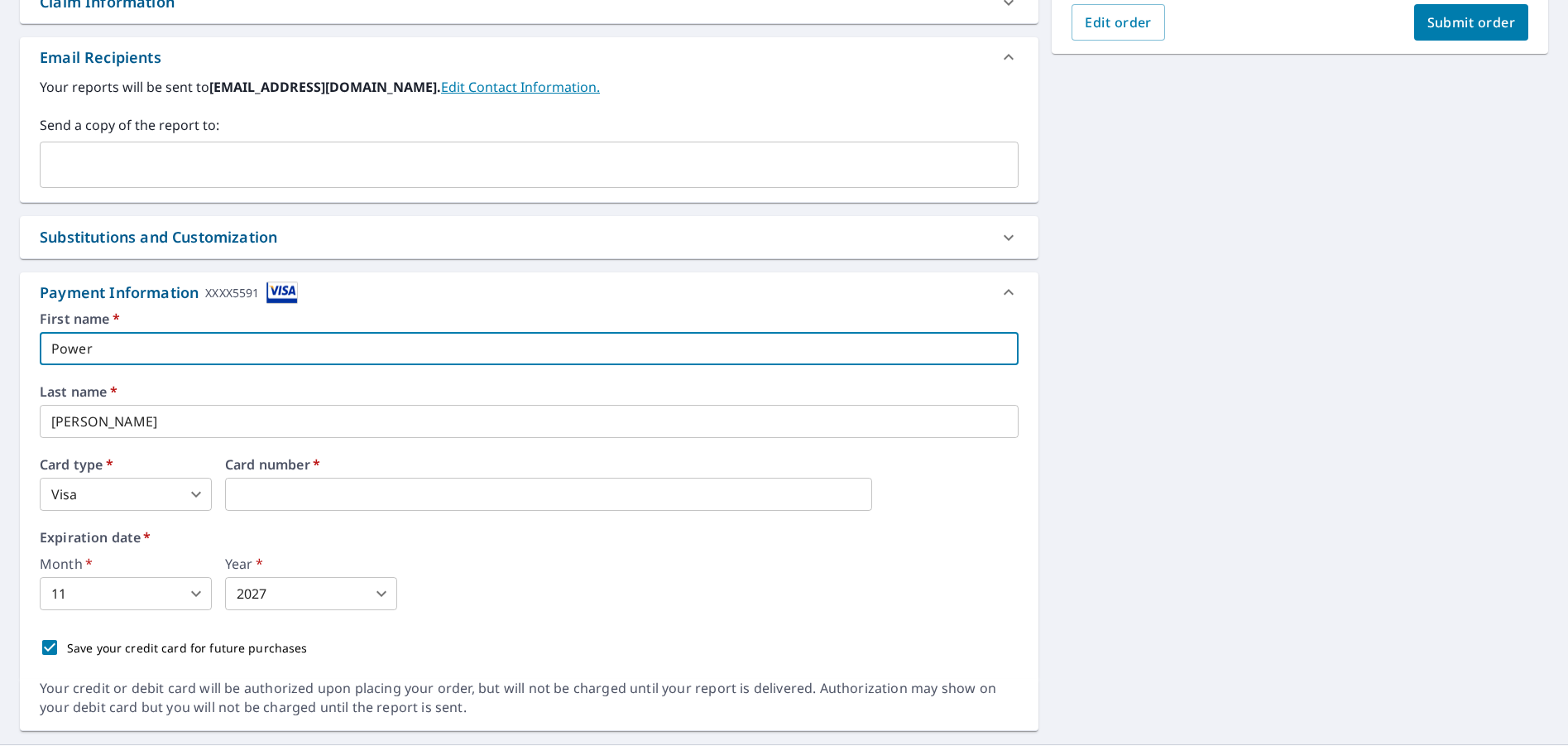
checkbox input "true"
type input "Powerf"
checkbox input "true"
type input "Powerfu"
checkbox input "true"
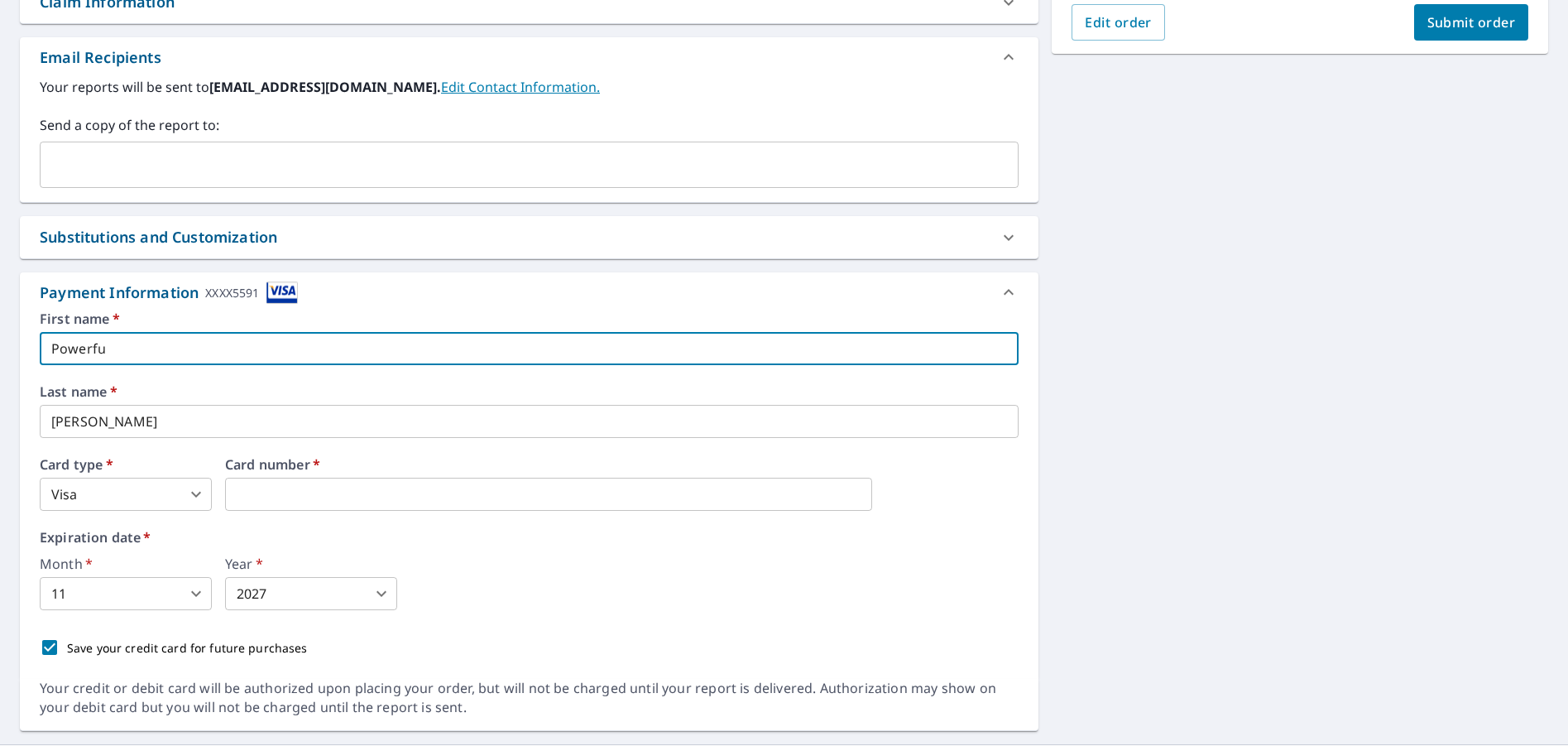
type input "Powerful"
checkbox input "true"
type input "Powerful"
checkbox input "true"
type input "Powerful R"
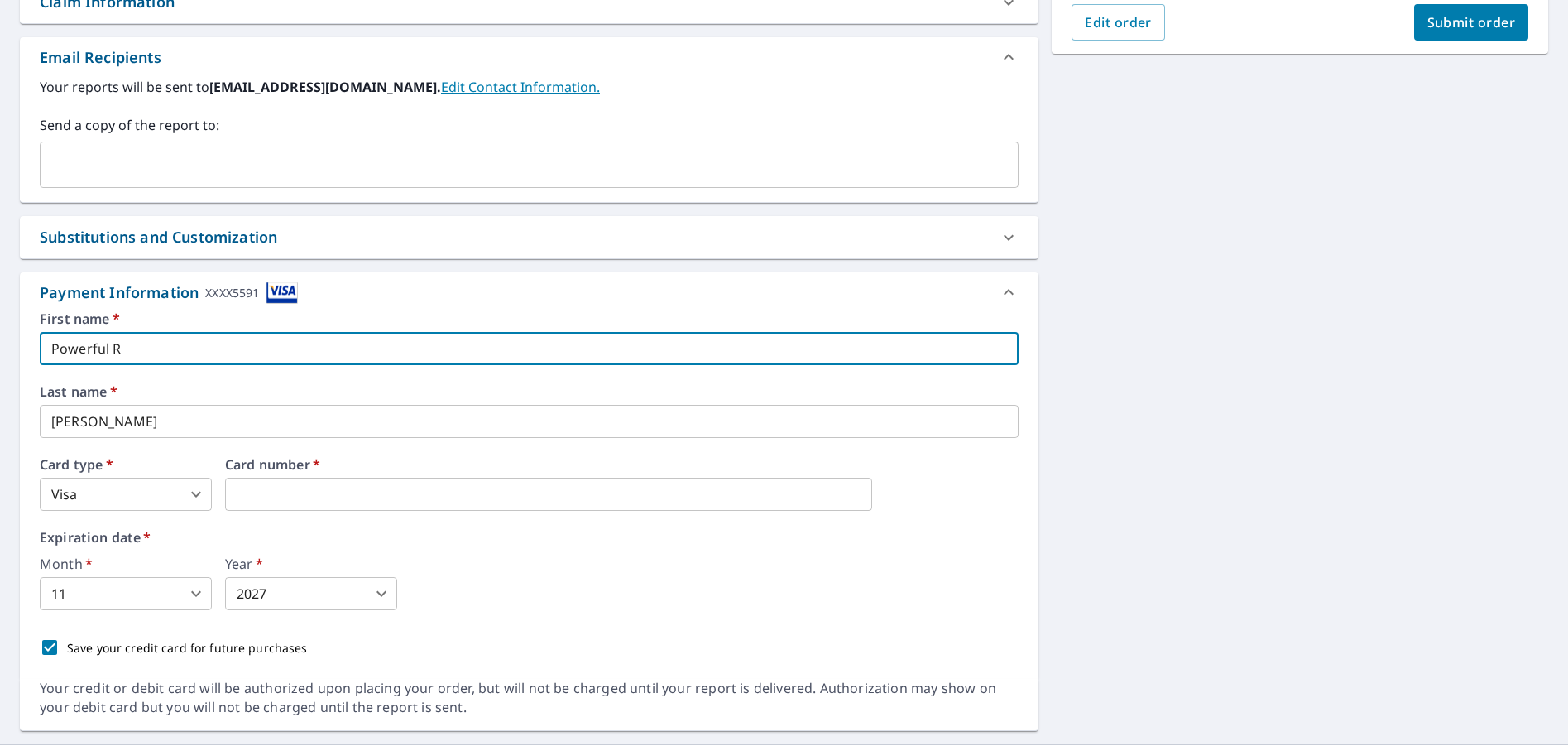
checkbox input "true"
type input "Powerful Ro"
checkbox input "true"
type input "Powerful Roo"
checkbox input "true"
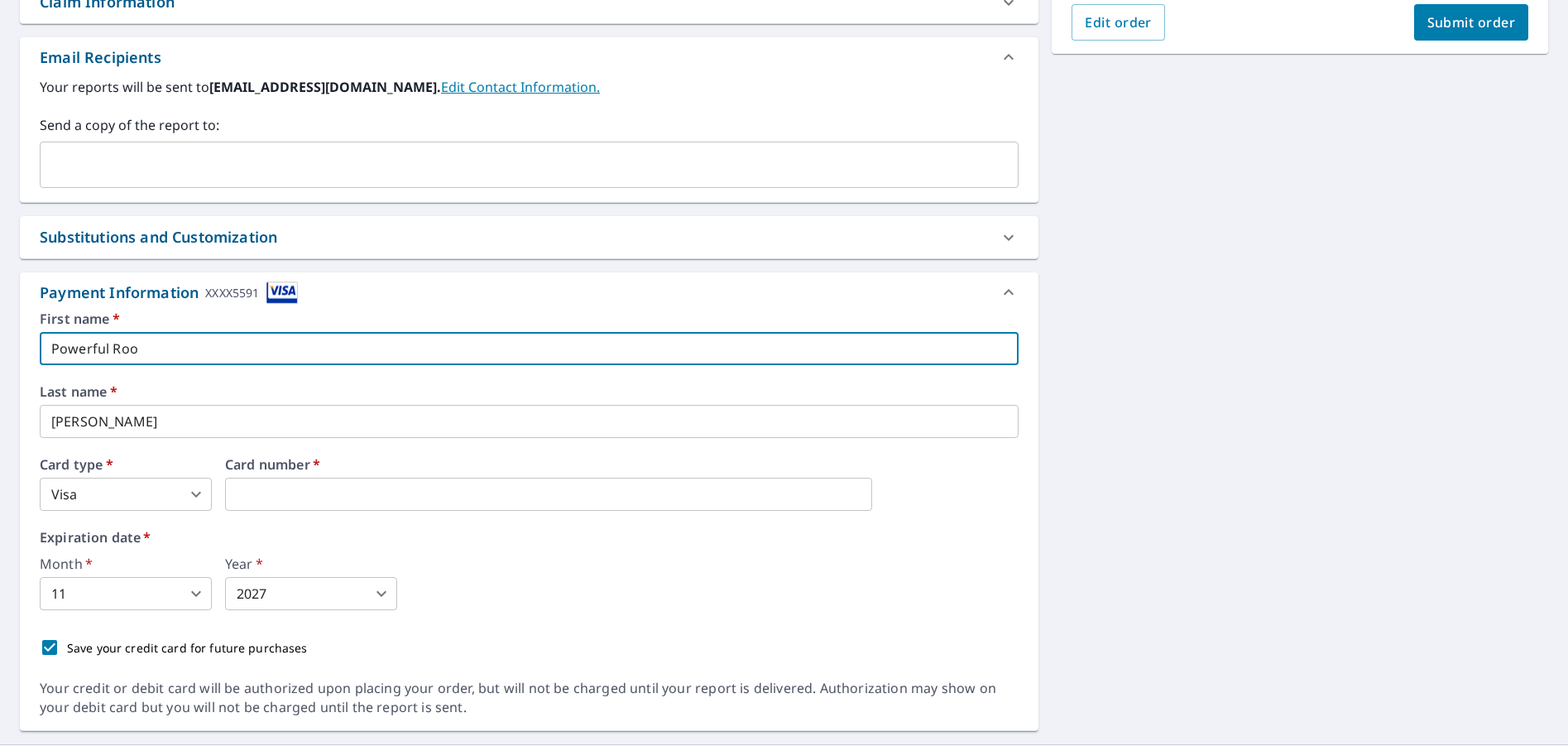
type input "Powerful Roof"
checkbox input "true"
type input "Powerful Roofi"
checkbox input "true"
type input "Powerful Roofin"
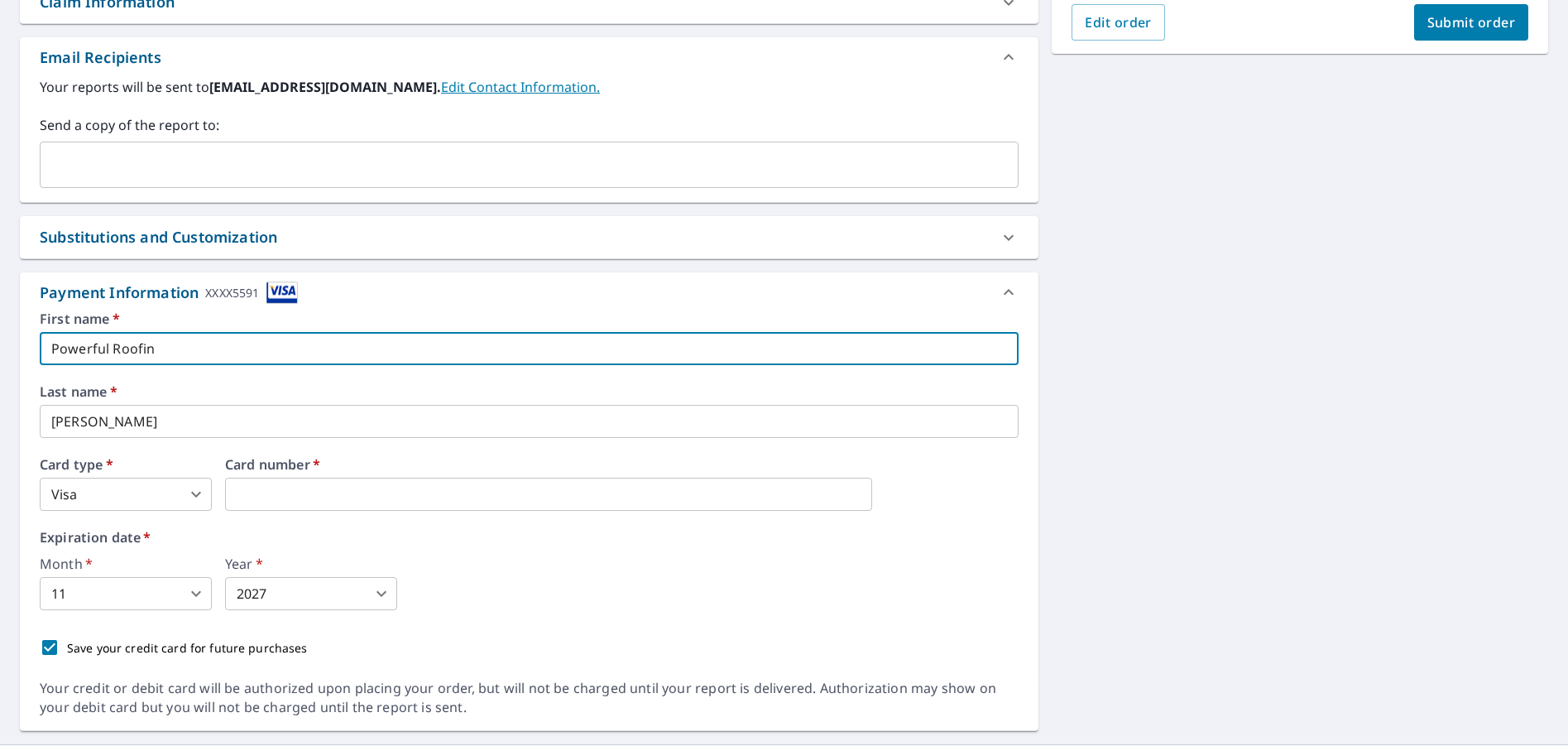
checkbox input "true"
type input "Powerful Roofing"
checkbox input "true"
type input "Powerful Roofing"
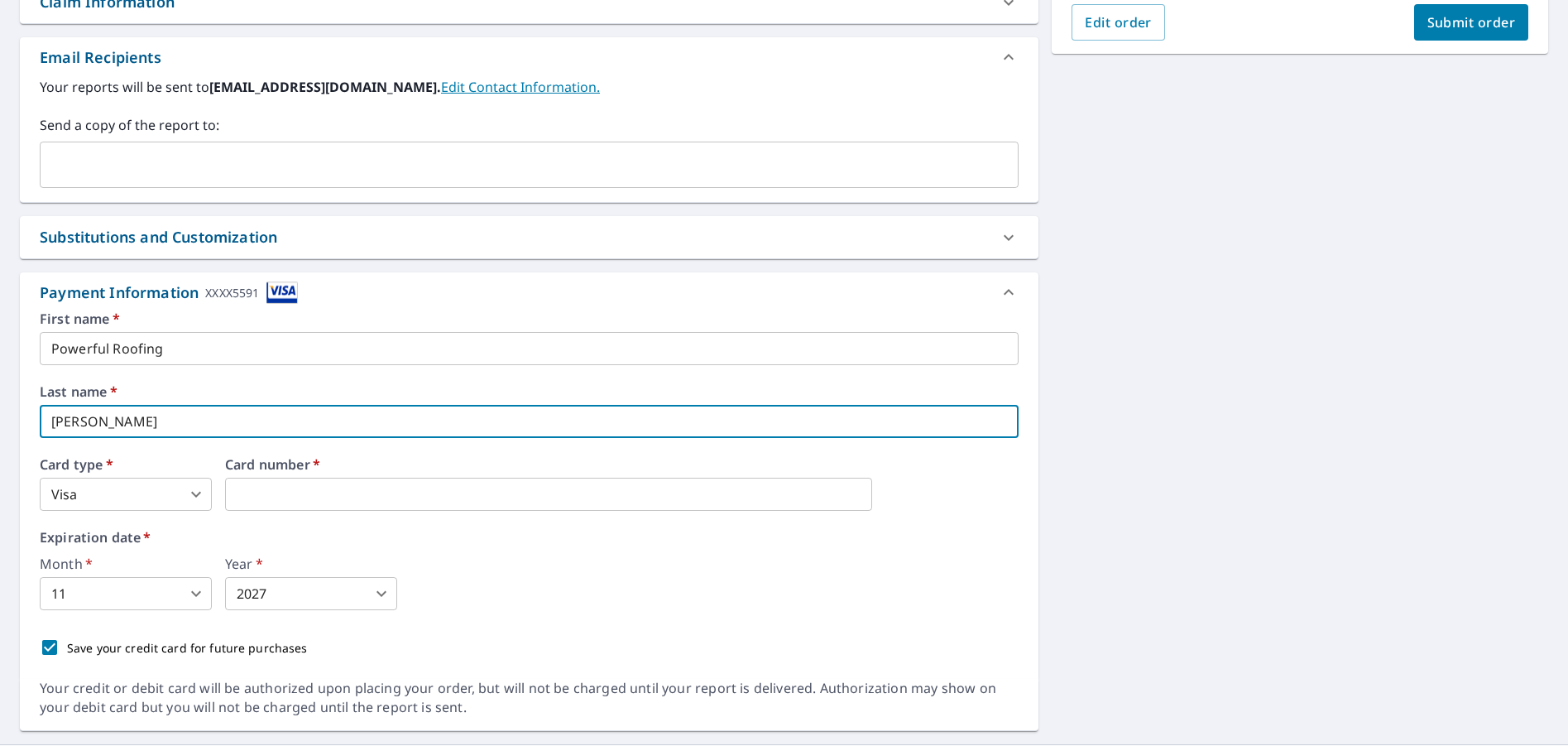
checkbox input "true"
type input "P"
checkbox input "true"
type input "Po"
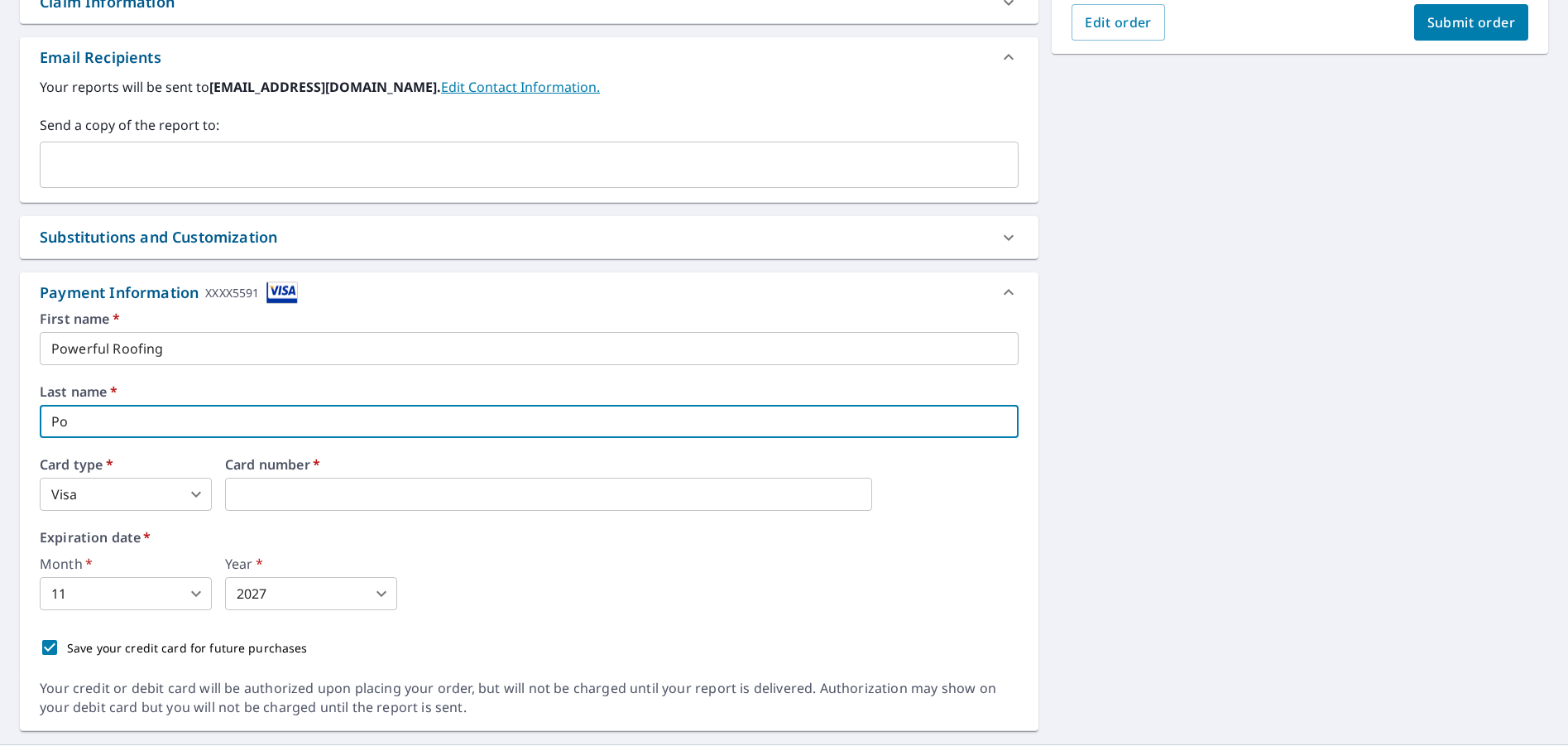
checkbox input "true"
type input "Pow"
checkbox input "true"
type input "[PERSON_NAME]"
checkbox input "true"
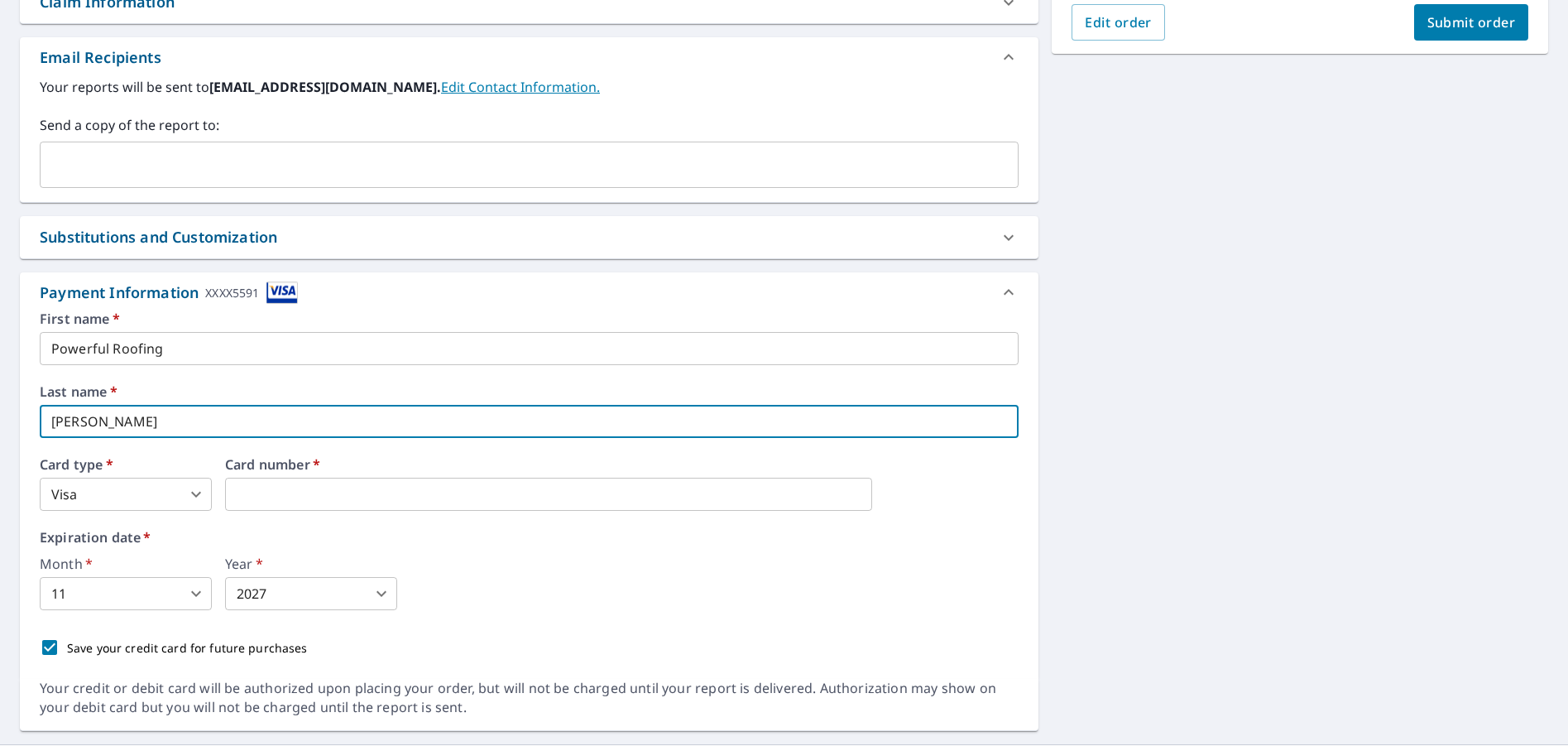
type input "Power"
checkbox input "true"
type input "Powerf"
checkbox input "true"
type input "Powerfu"
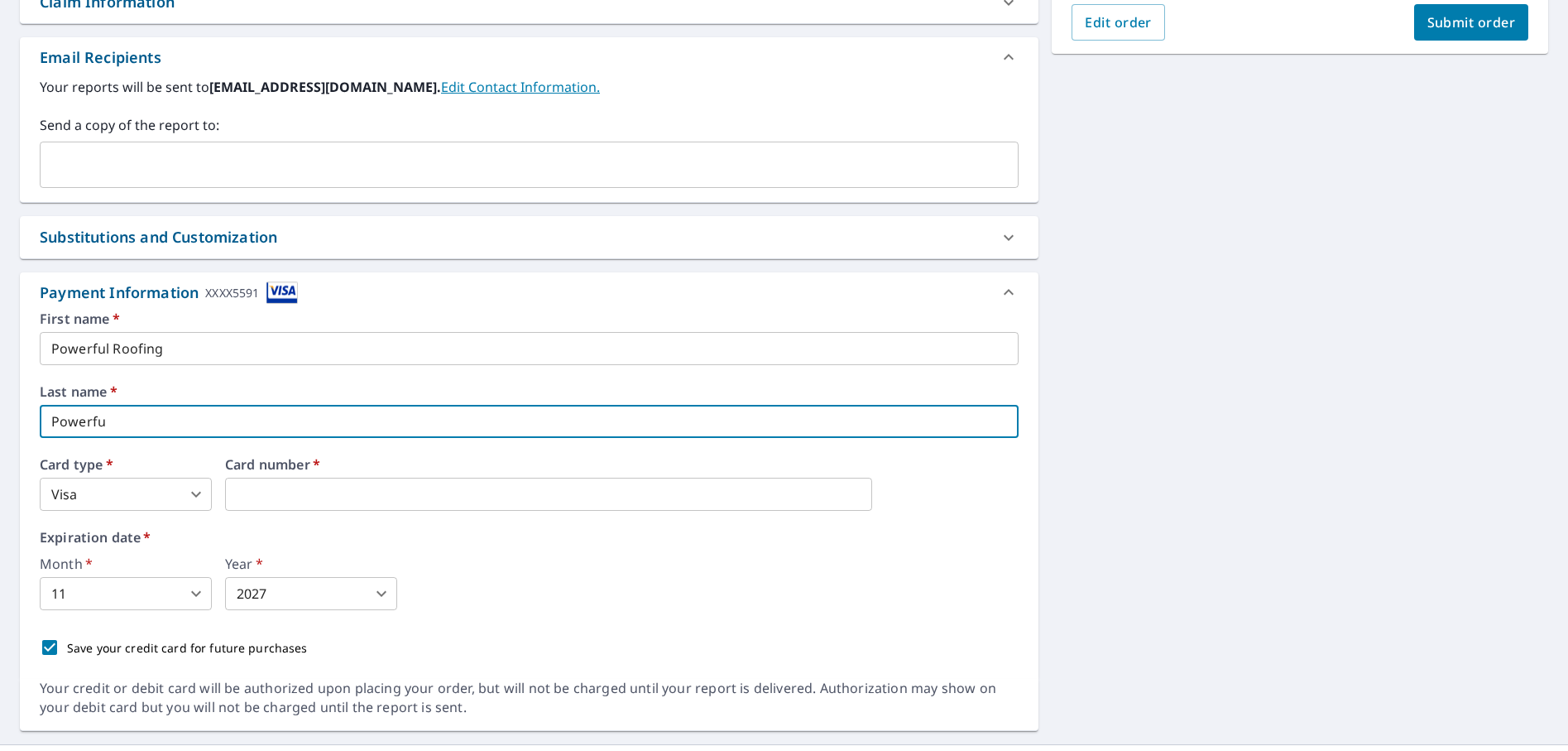
checkbox input "true"
type input "Powerful"
checkbox input "true"
type input "Powerful"
checkbox input "true"
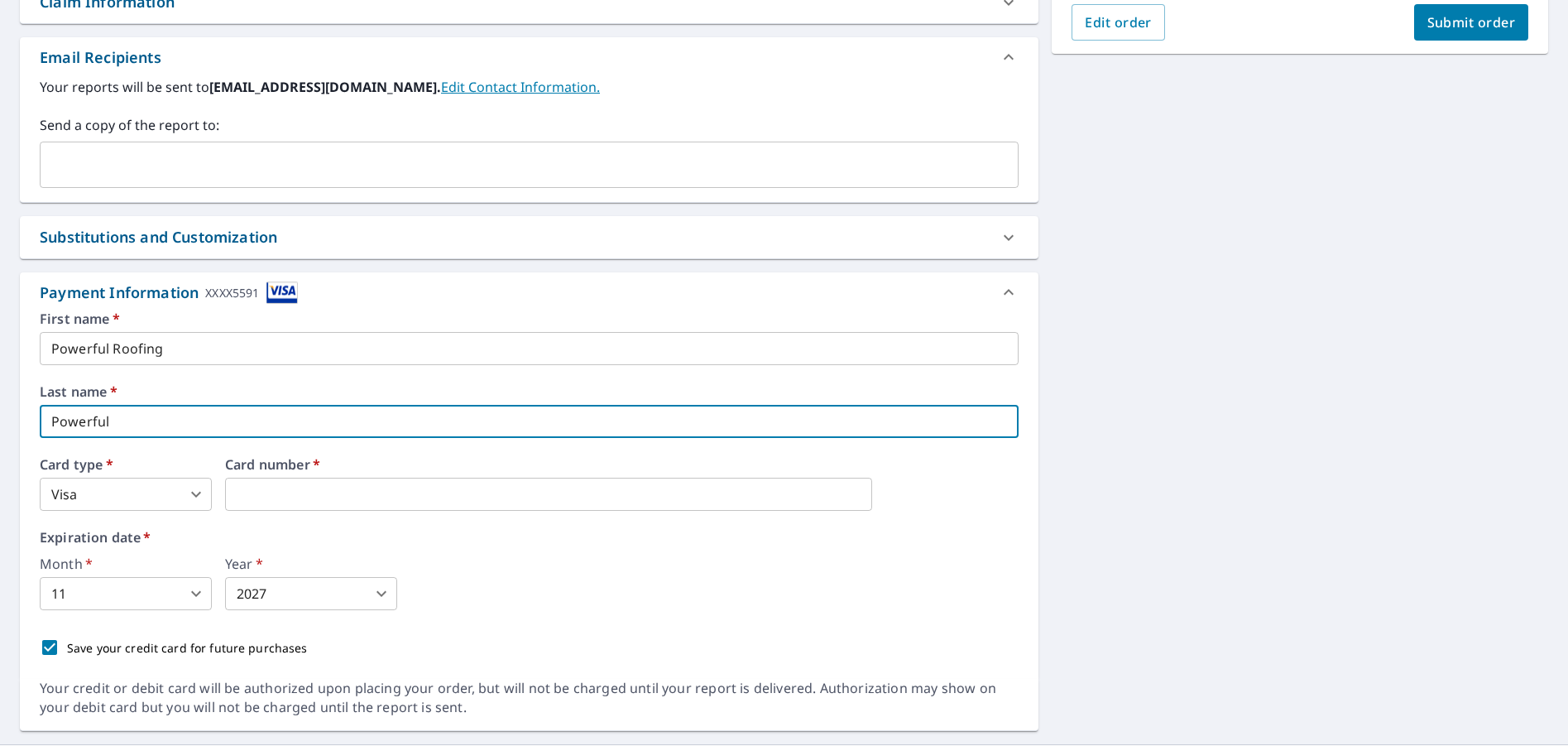
type input "Powerful R"
checkbox input "true"
type input "Powerful Ro"
checkbox input "true"
type input "Powerful Roo"
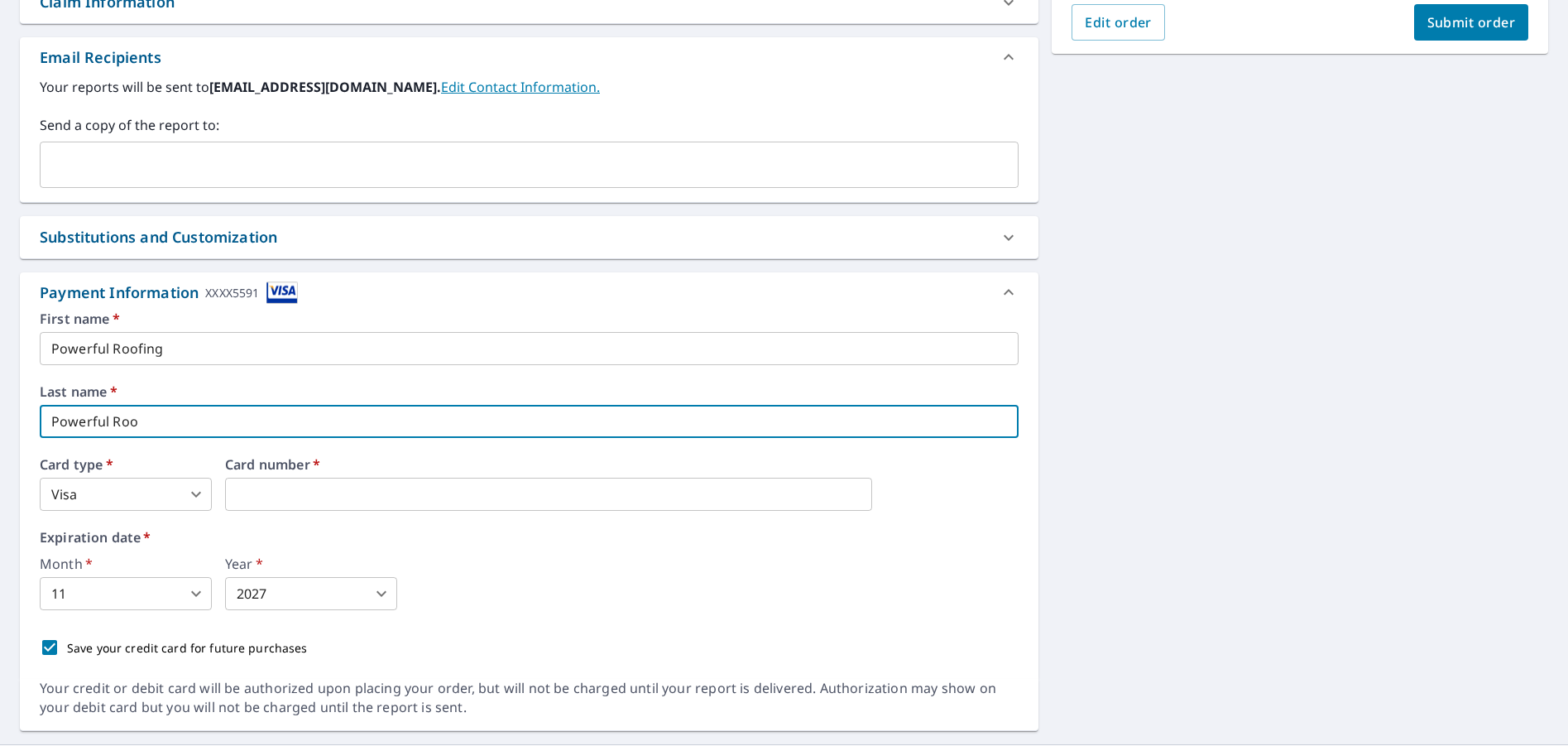
checkbox input "true"
type input "Powerful Roof"
checkbox input "true"
type input "Powerful Roofi"
checkbox input "true"
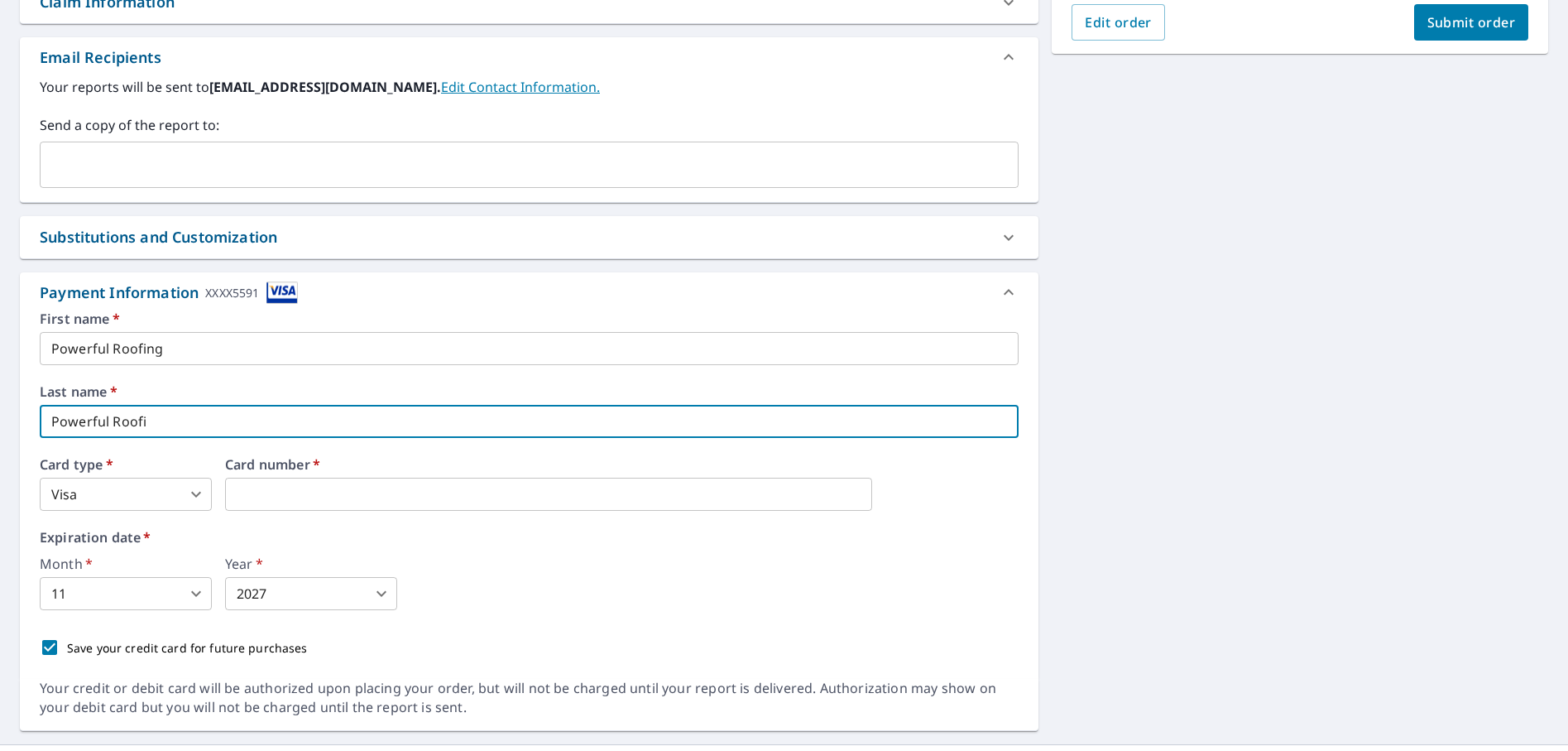
type input "Powerful Roofin"
checkbox input "true"
type input "Powerful Roofing"
checkbox input "true"
type input "Powerful Roofing"
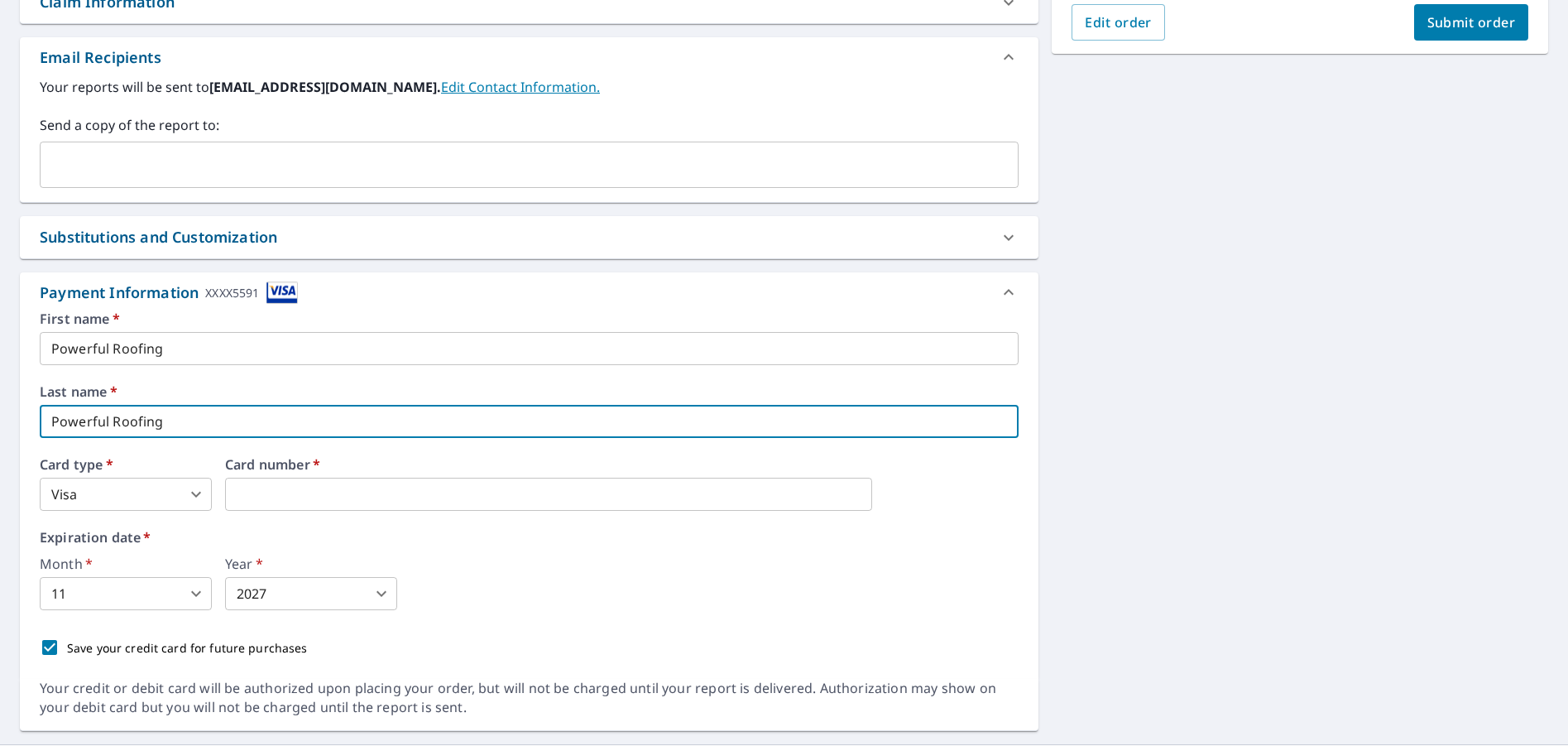
checkbox input "true"
type input "Powerful Roofing"
click at [1126, 509] on div "[STREET_ADDRESS] A standard road map Aerial A detailed look from above Labels L…" at bounding box center [784, 210] width 1568 height 1066
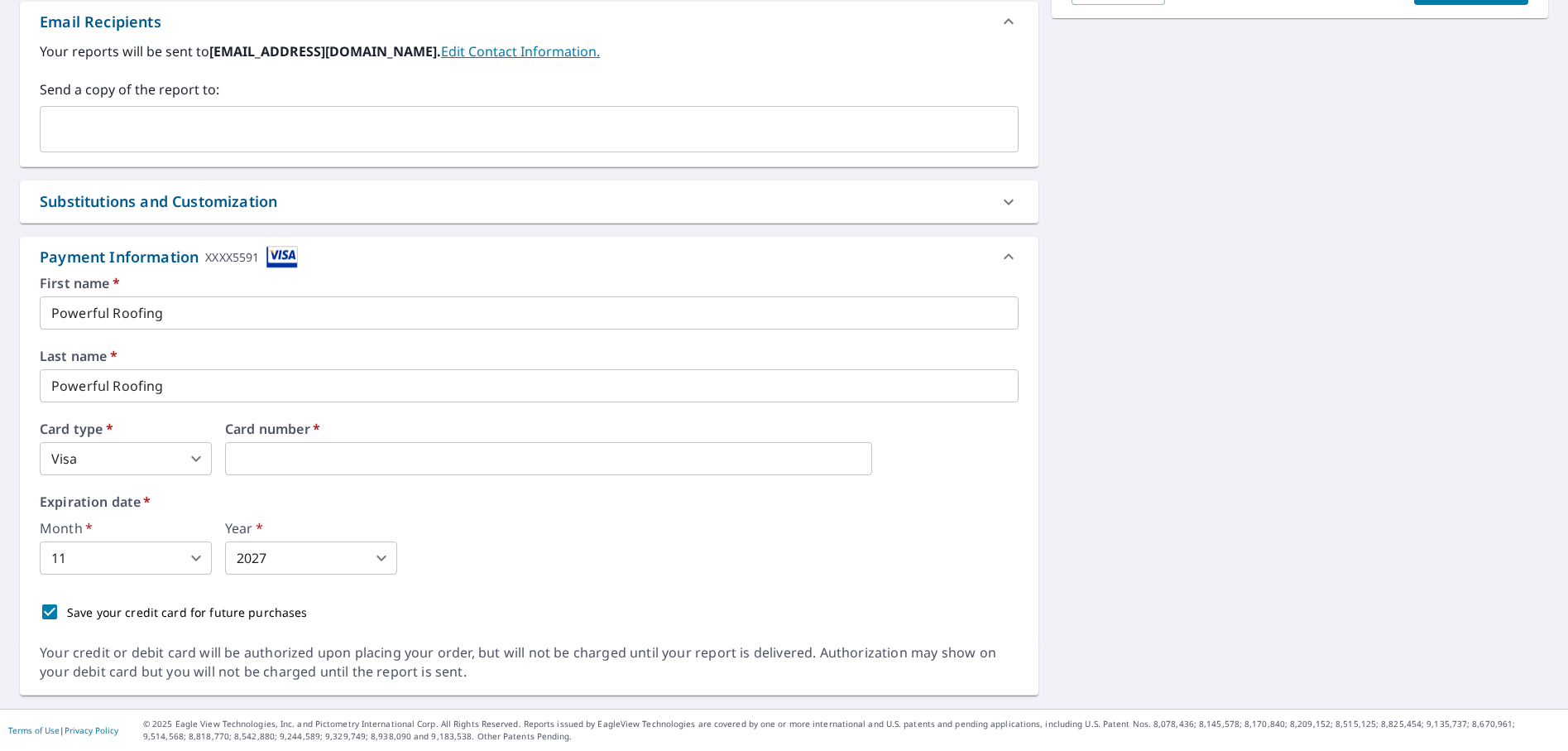
scroll to position [0, 0]
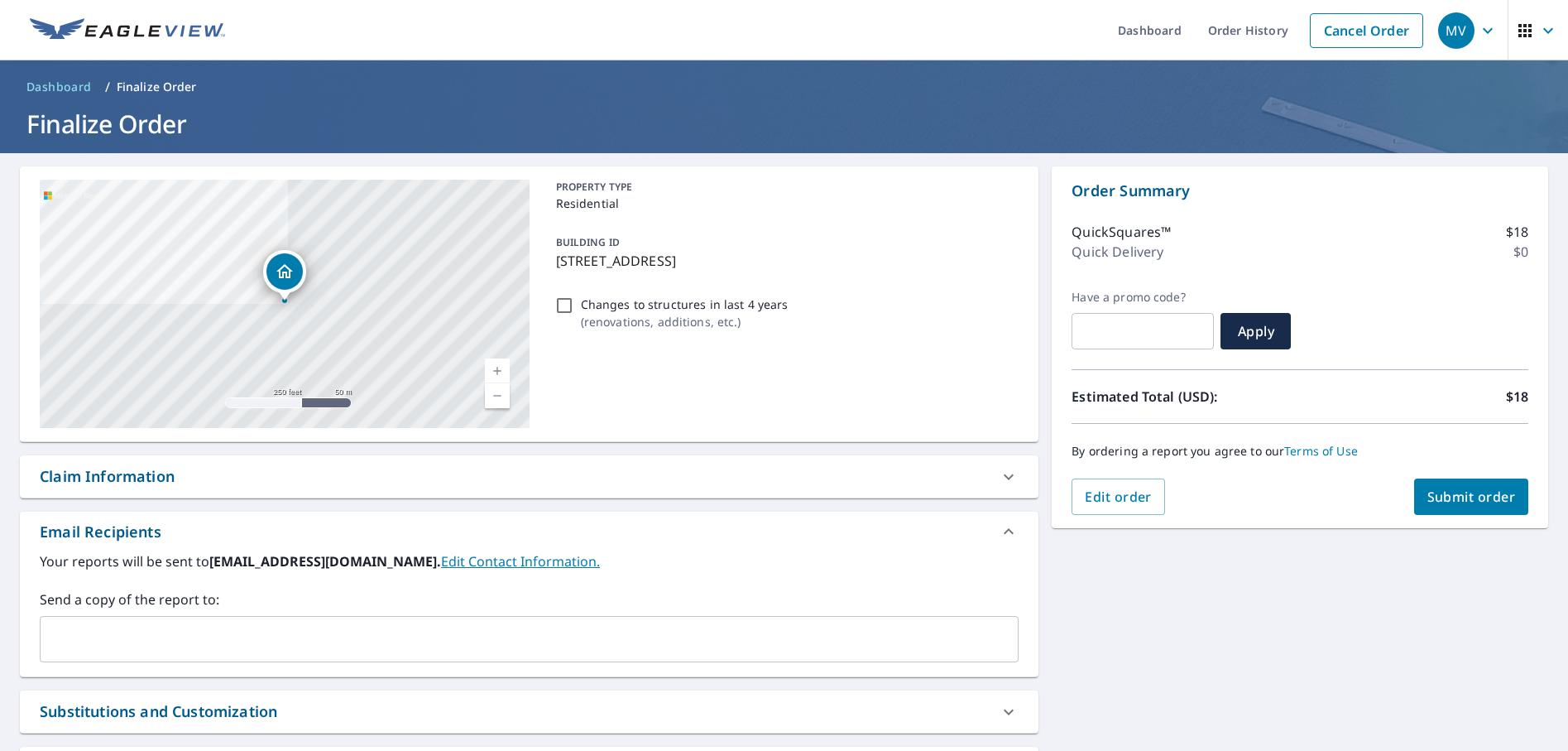
drag, startPoint x: 1466, startPoint y: 449, endPoint x: 1456, endPoint y: 467, distance: 20.6
click at [1460, 460] on div "By ordering a report you agree to our Terms of Use" at bounding box center [1300, 451] width 457 height 55
click at [1451, 494] on span "Submit order" at bounding box center [1471, 496] width 89 height 18
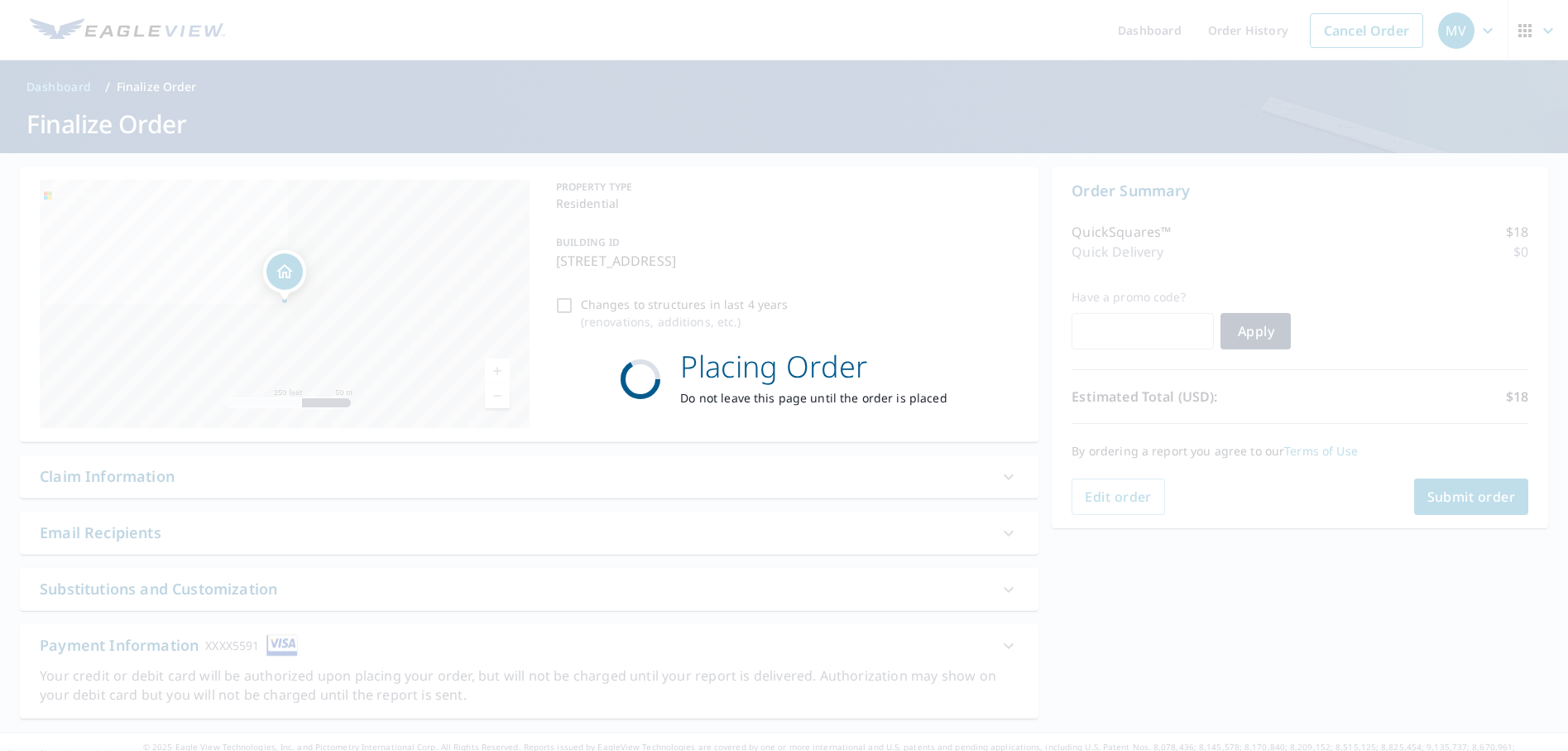
checkbox input "true"
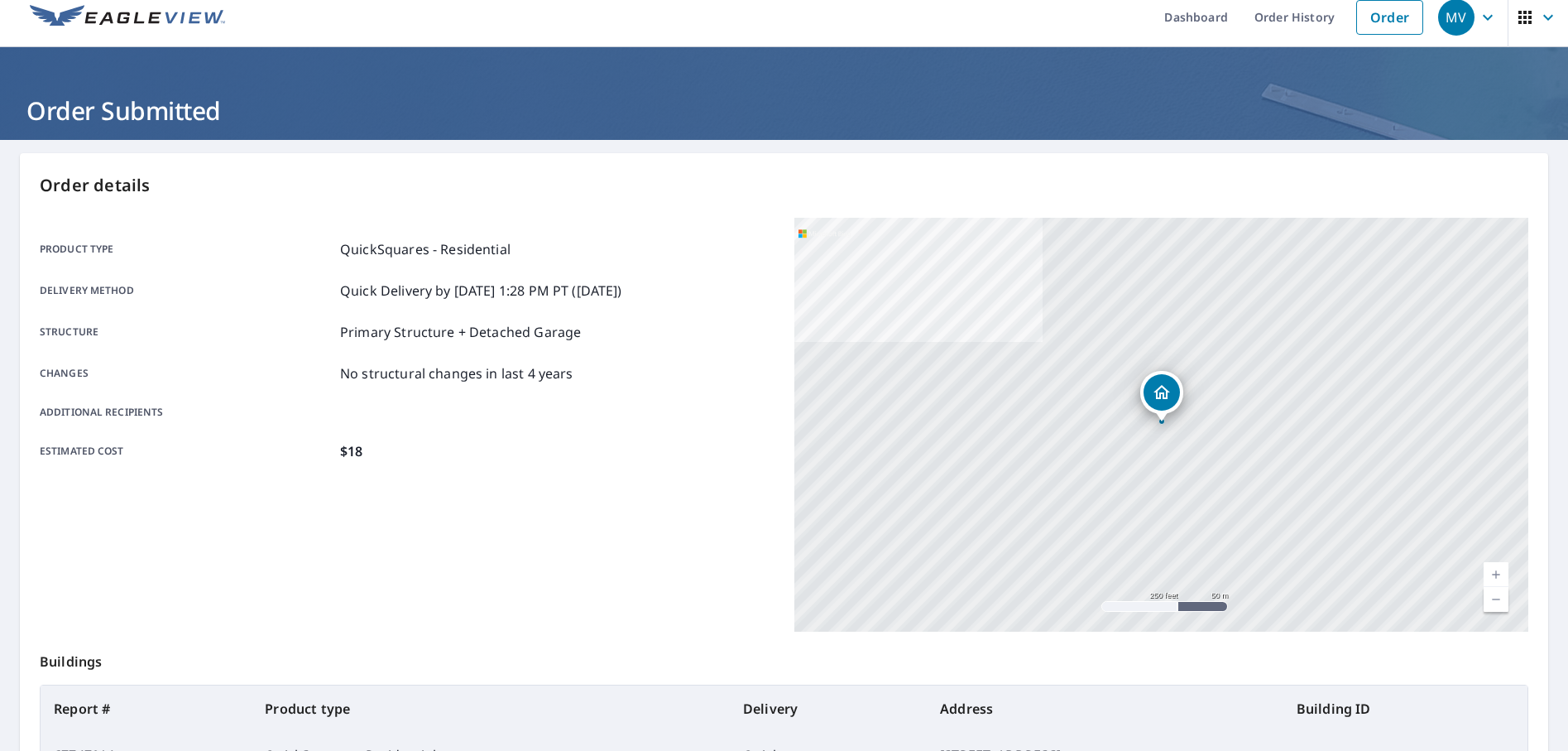
scroll to position [21, 0]
